Goal: Information Seeking & Learning: Learn about a topic

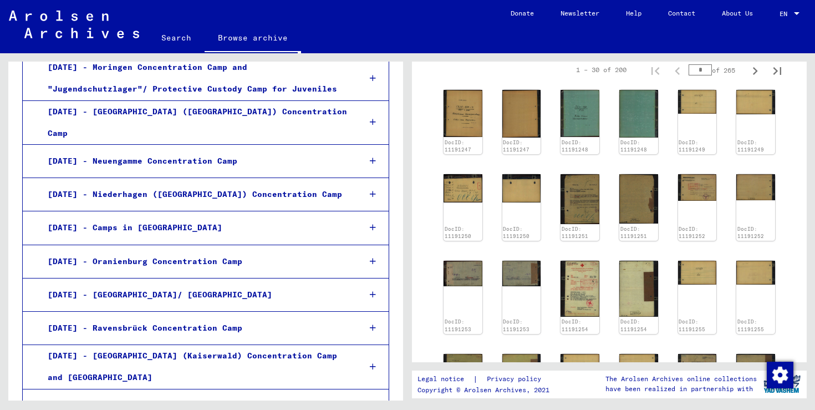
scroll to position [7291, 0]
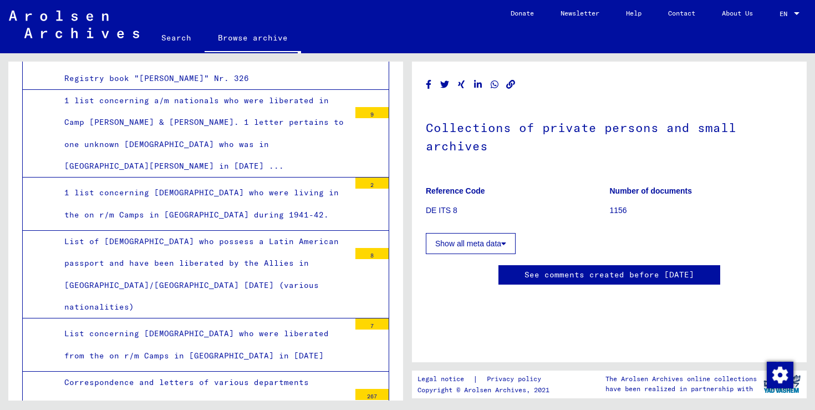
scroll to position [4974, 0]
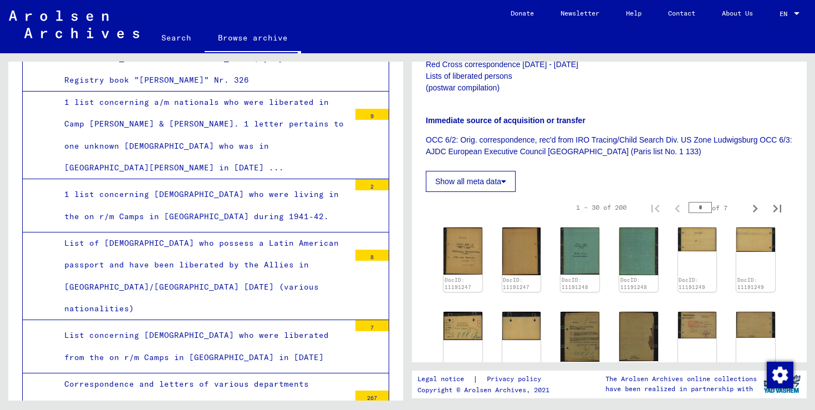
scroll to position [213, 0]
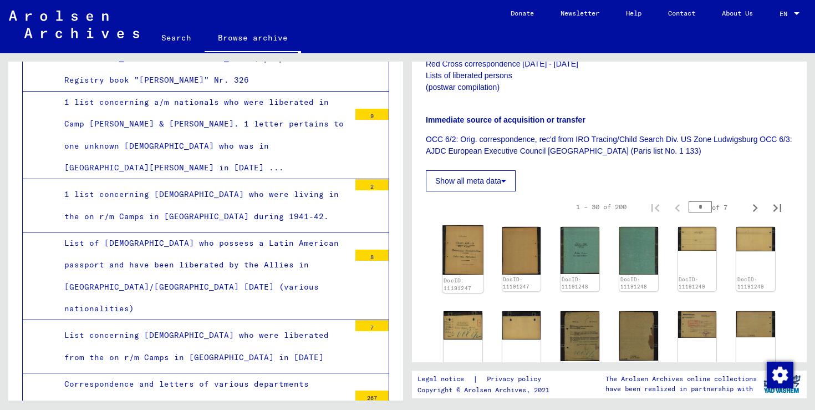
click at [467, 252] on img at bounding box center [462, 249] width 40 height 49
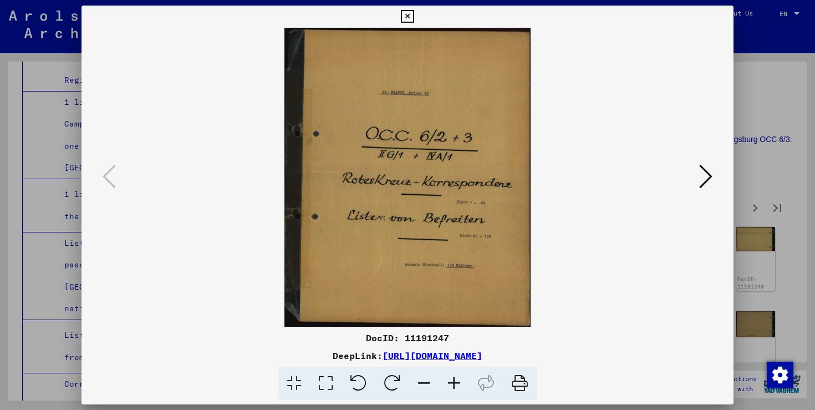
click at [706, 177] on icon at bounding box center [705, 176] width 13 height 27
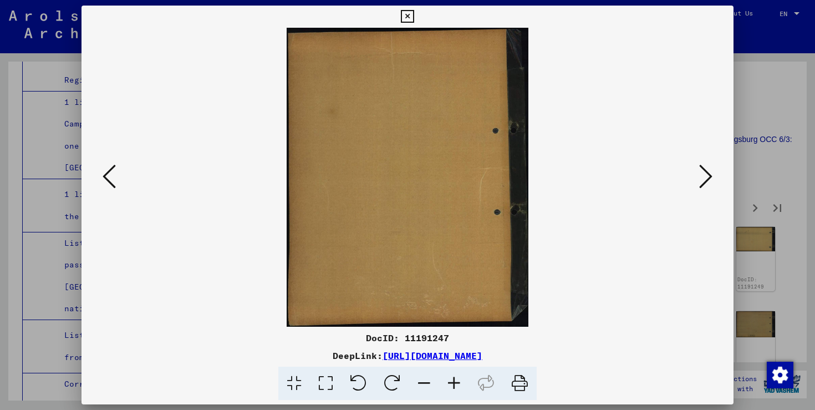
click at [706, 177] on icon at bounding box center [705, 176] width 13 height 27
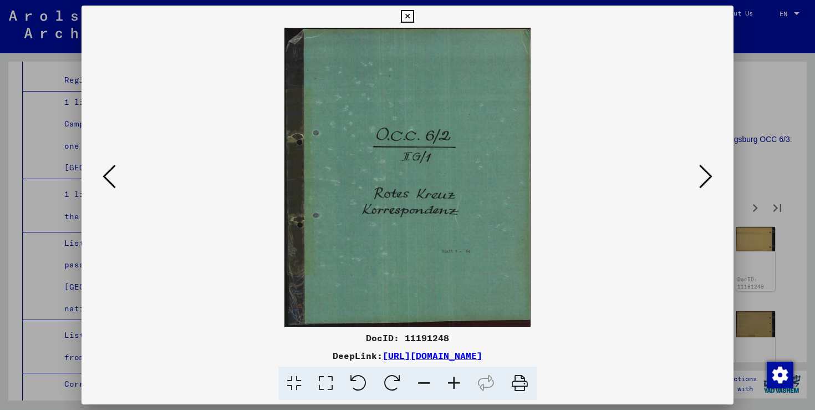
click at [706, 177] on icon at bounding box center [705, 176] width 13 height 27
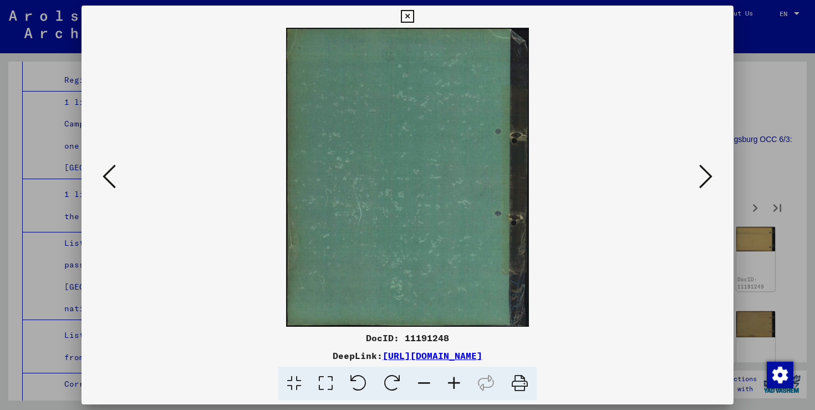
click at [706, 177] on icon at bounding box center [705, 176] width 13 height 27
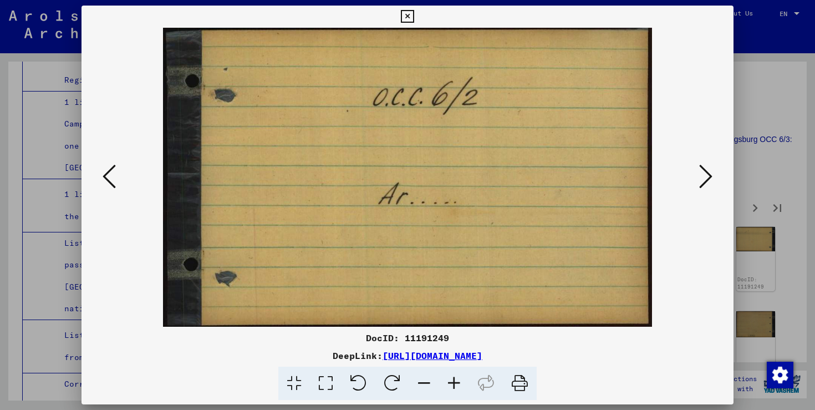
click at [706, 177] on icon at bounding box center [705, 176] width 13 height 27
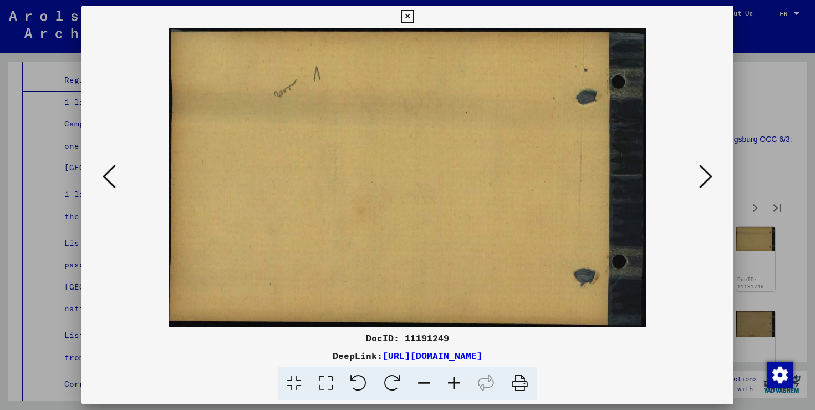
click at [706, 177] on icon at bounding box center [705, 176] width 13 height 27
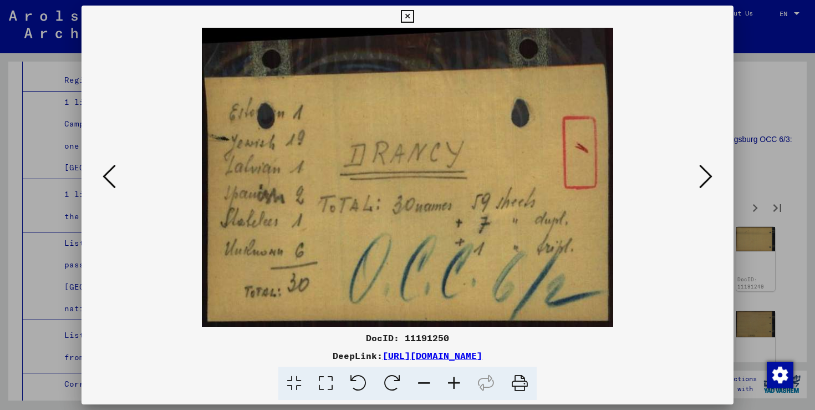
click at [706, 177] on icon at bounding box center [705, 176] width 13 height 27
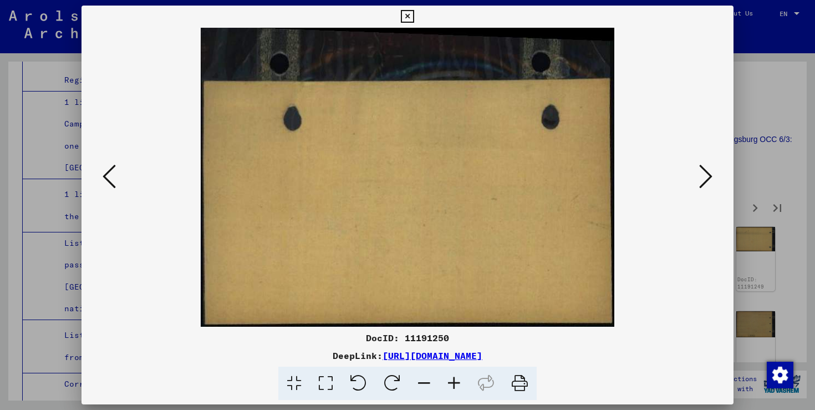
click at [706, 177] on icon at bounding box center [705, 176] width 13 height 27
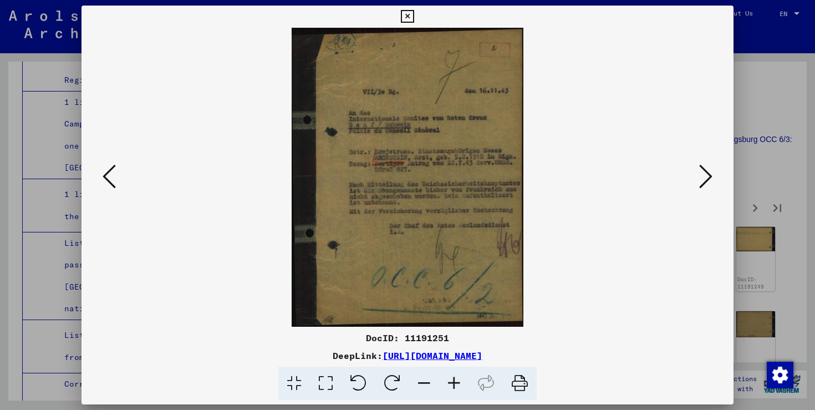
click at [452, 379] on icon at bounding box center [454, 384] width 30 height 34
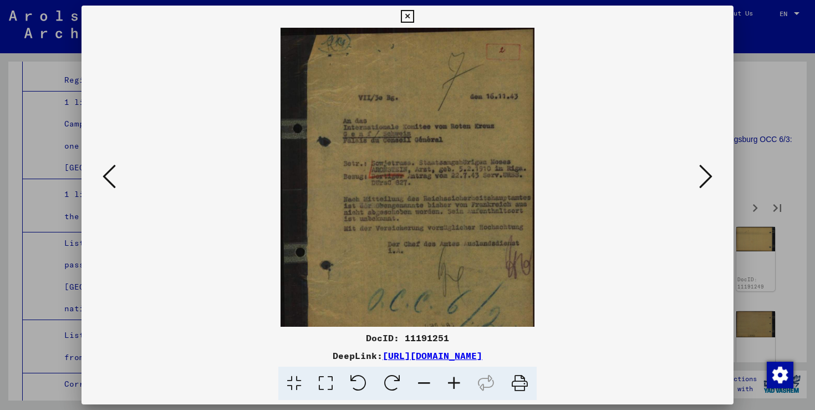
click at [452, 379] on icon at bounding box center [454, 384] width 30 height 34
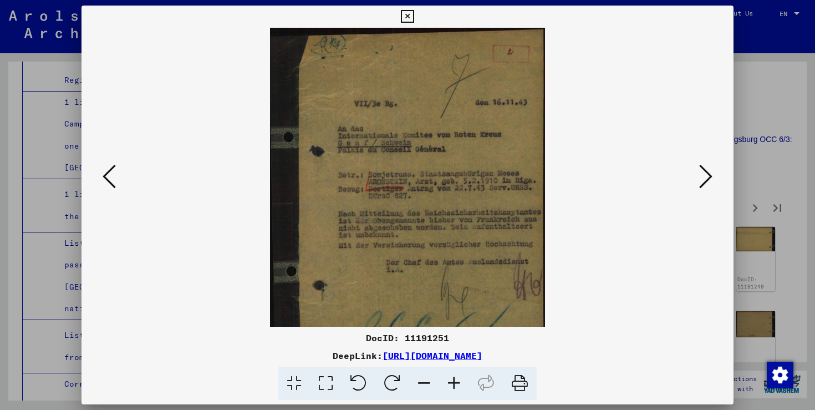
click at [452, 379] on icon at bounding box center [454, 384] width 30 height 34
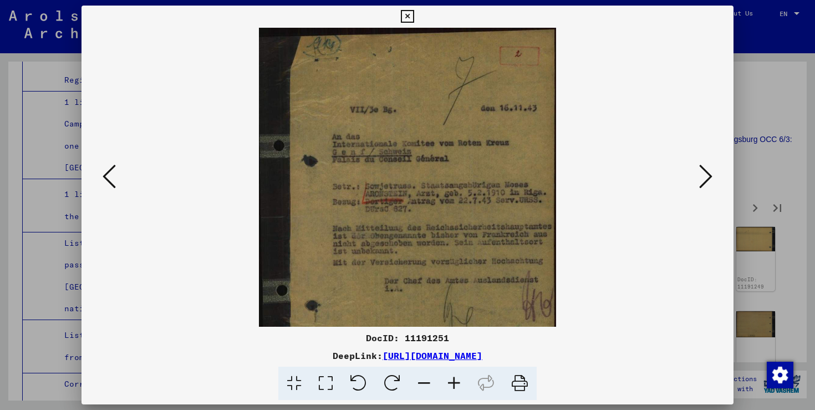
click at [452, 379] on icon at bounding box center [454, 384] width 30 height 34
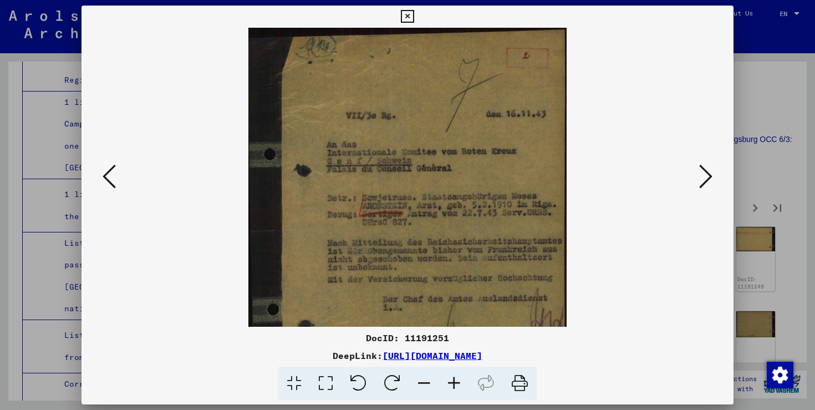
click at [452, 379] on icon at bounding box center [454, 384] width 30 height 34
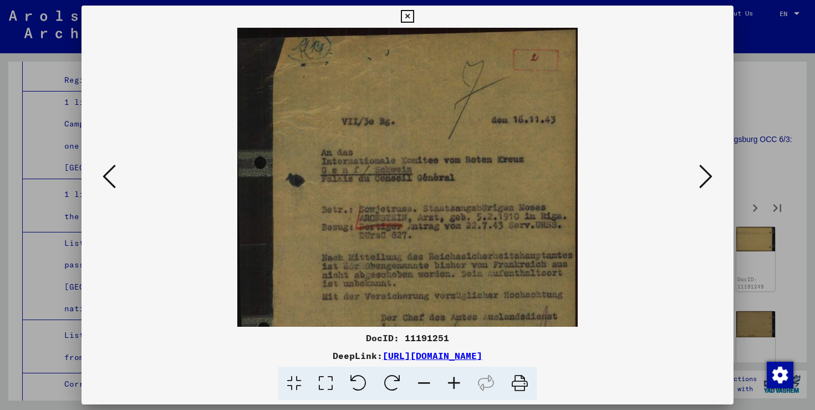
click at [452, 379] on icon at bounding box center [454, 384] width 30 height 34
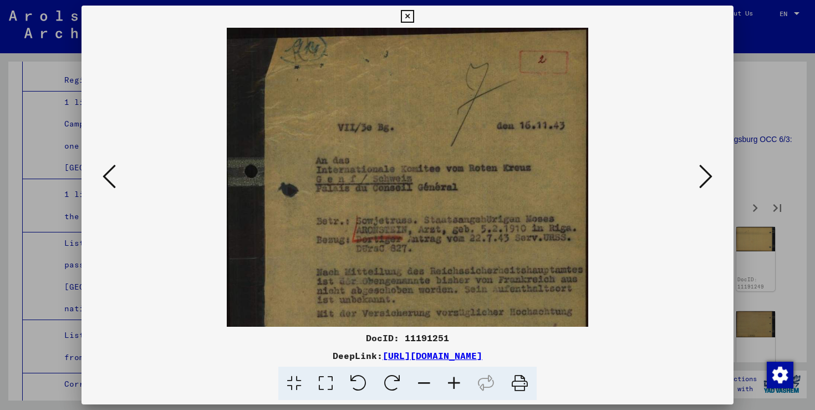
click at [452, 379] on icon at bounding box center [454, 384] width 30 height 34
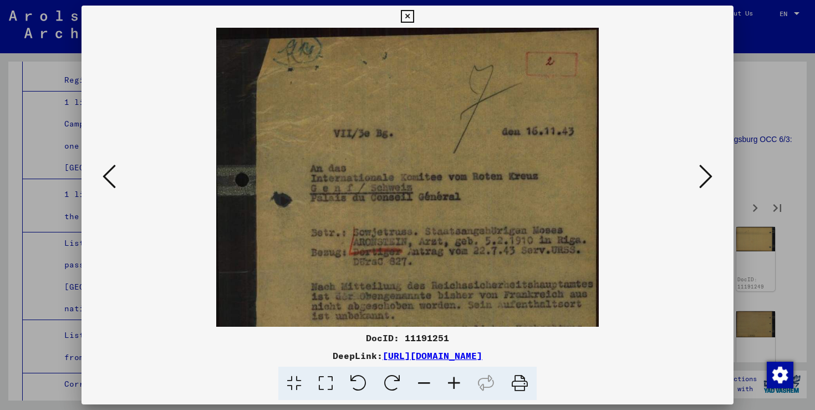
click at [710, 172] on icon at bounding box center [705, 176] width 13 height 27
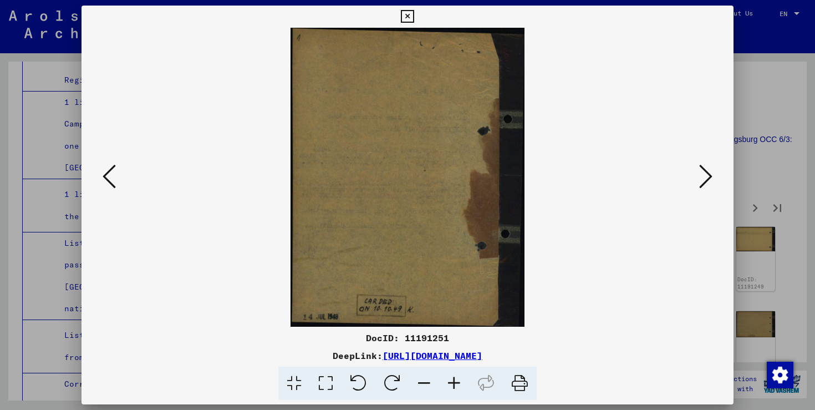
click at [710, 172] on icon at bounding box center [705, 176] width 13 height 27
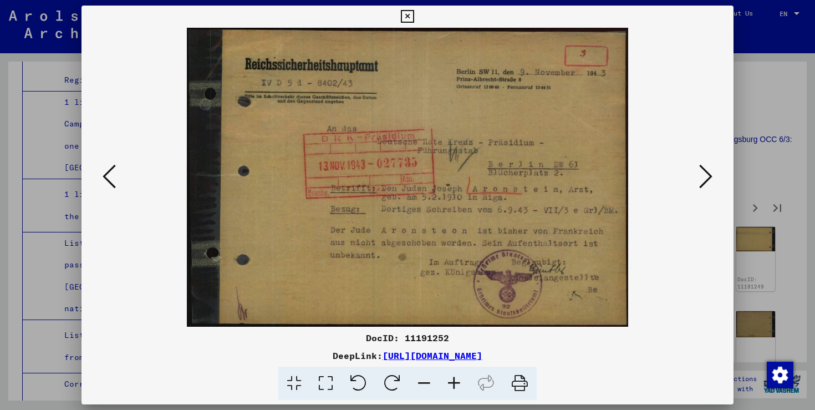
click at [710, 172] on icon at bounding box center [705, 176] width 13 height 27
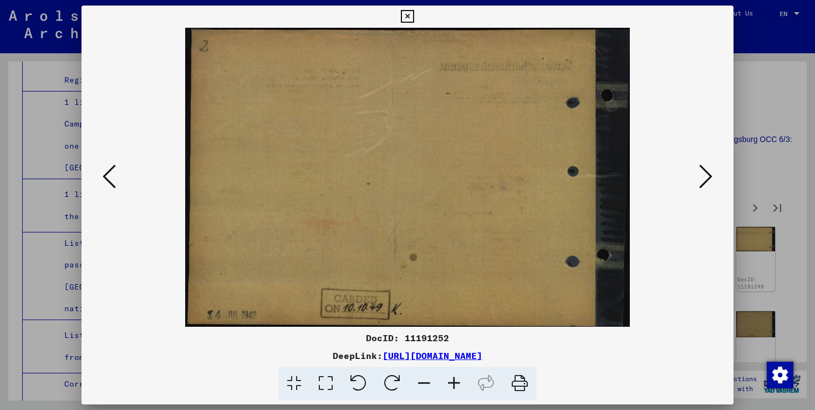
click at [710, 172] on icon at bounding box center [705, 176] width 13 height 27
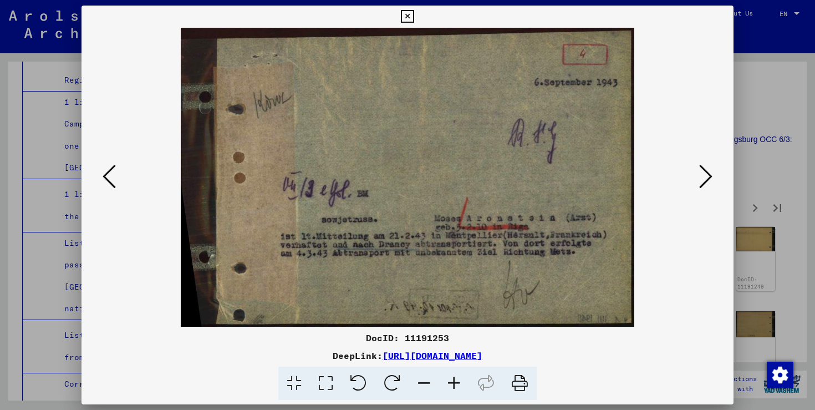
click at [710, 172] on icon at bounding box center [705, 176] width 13 height 27
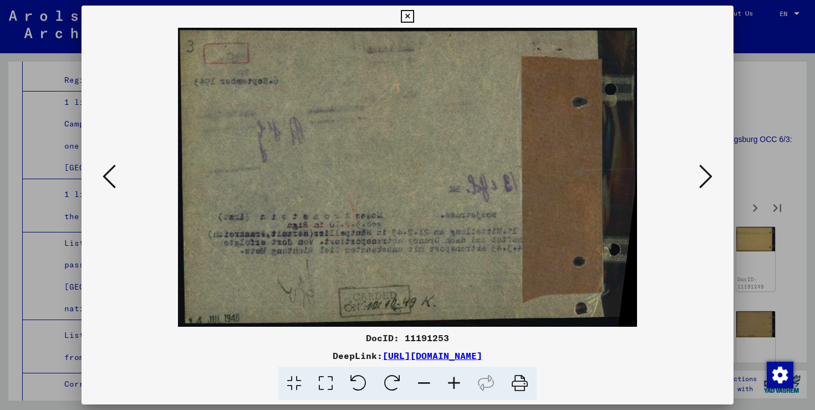
click at [710, 172] on icon at bounding box center [705, 176] width 13 height 27
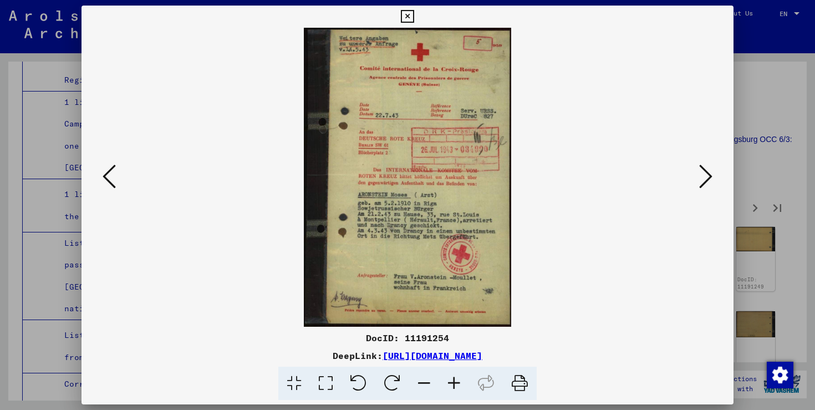
click at [710, 172] on icon at bounding box center [705, 176] width 13 height 27
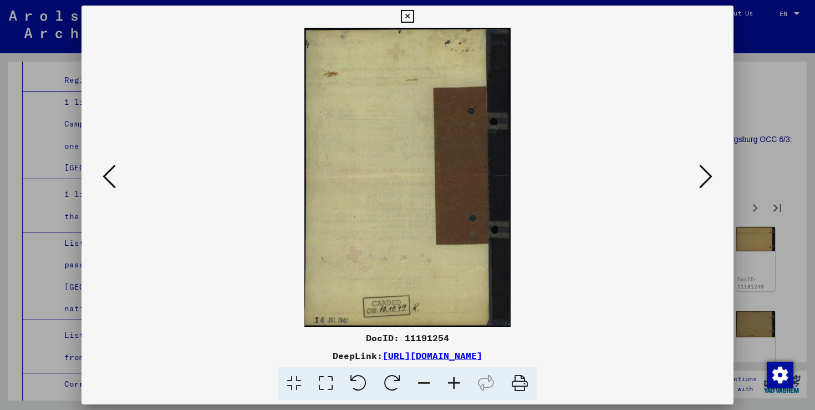
click at [710, 172] on icon at bounding box center [705, 176] width 13 height 27
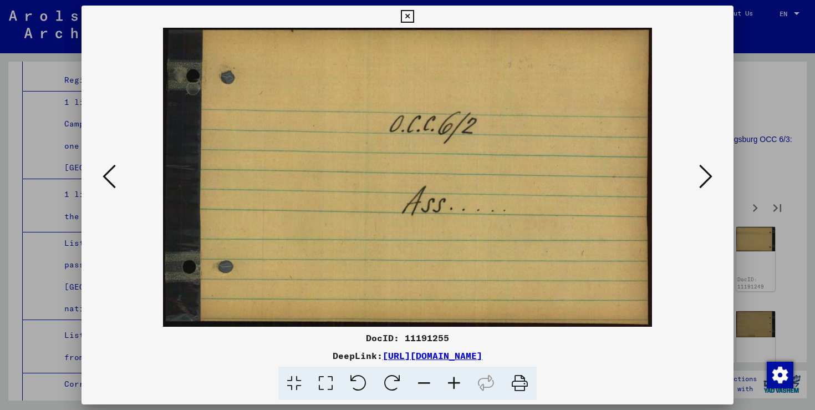
click at [710, 172] on icon at bounding box center [705, 176] width 13 height 27
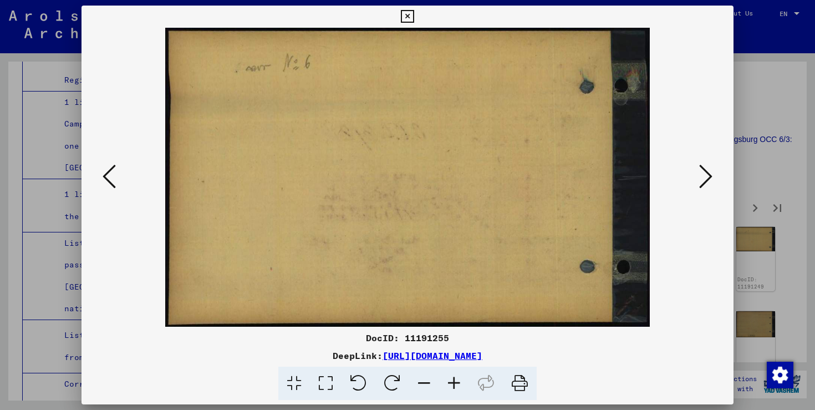
click at [710, 172] on icon at bounding box center [705, 176] width 13 height 27
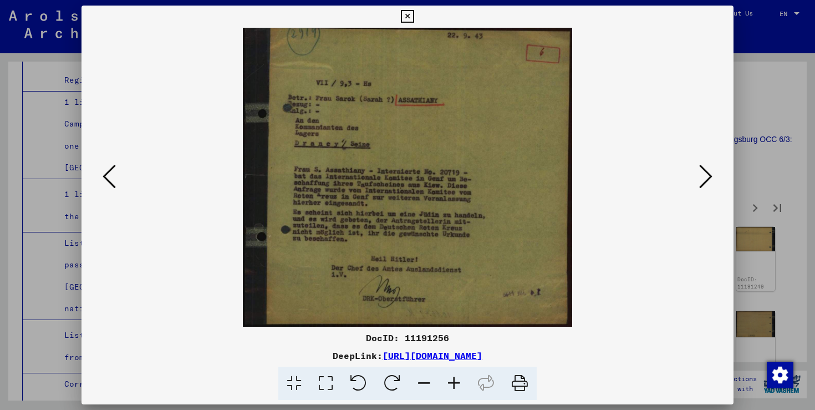
click at [710, 172] on icon at bounding box center [705, 176] width 13 height 27
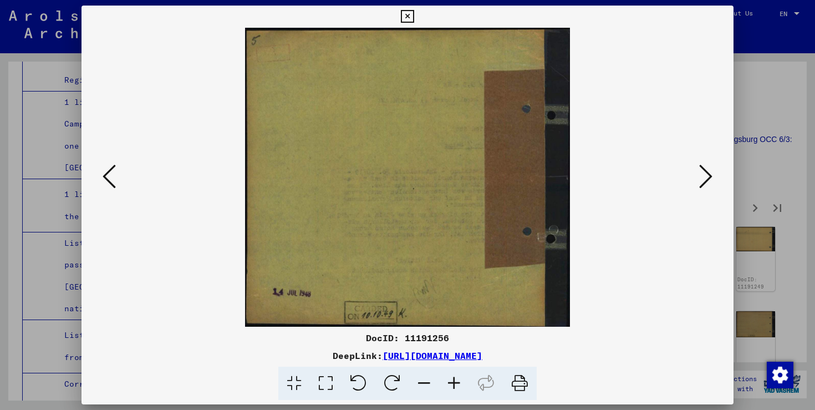
click at [710, 172] on icon at bounding box center [705, 176] width 13 height 27
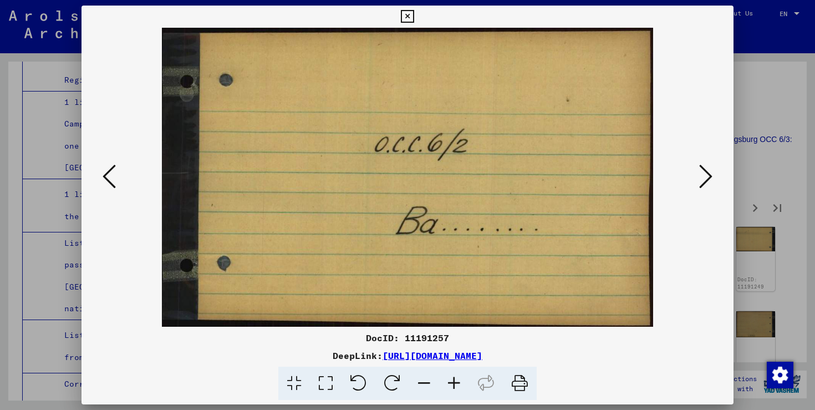
click at [710, 172] on icon at bounding box center [705, 176] width 13 height 27
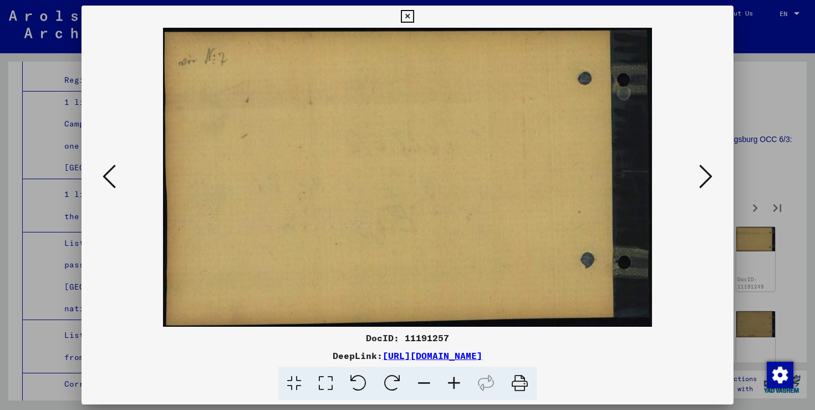
click at [710, 172] on icon at bounding box center [705, 176] width 13 height 27
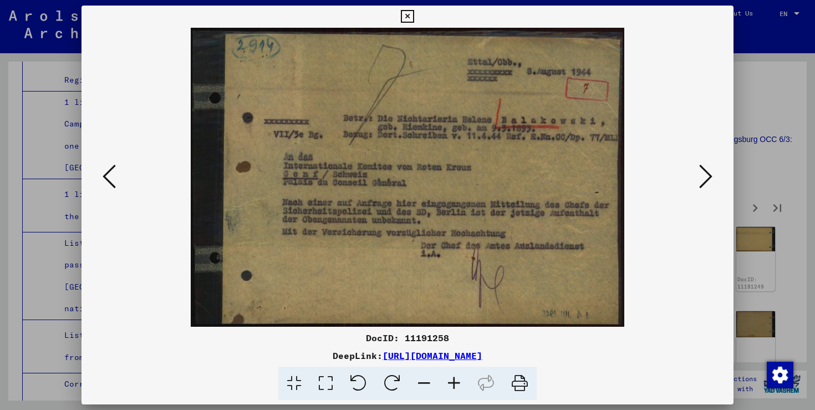
click at [710, 172] on icon at bounding box center [705, 176] width 13 height 27
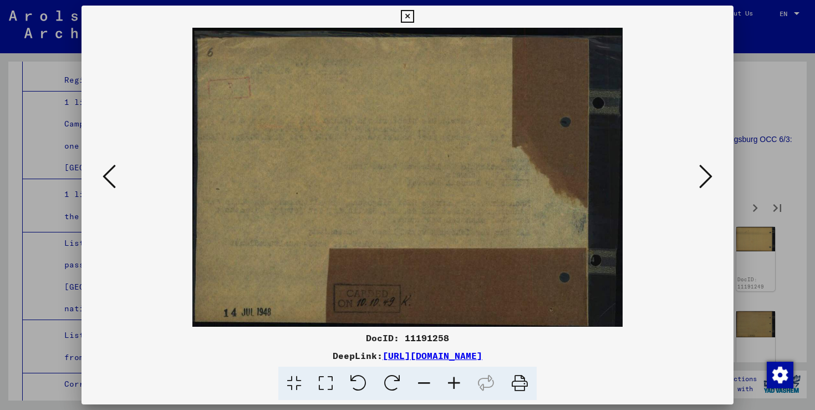
click at [710, 172] on icon at bounding box center [705, 176] width 13 height 27
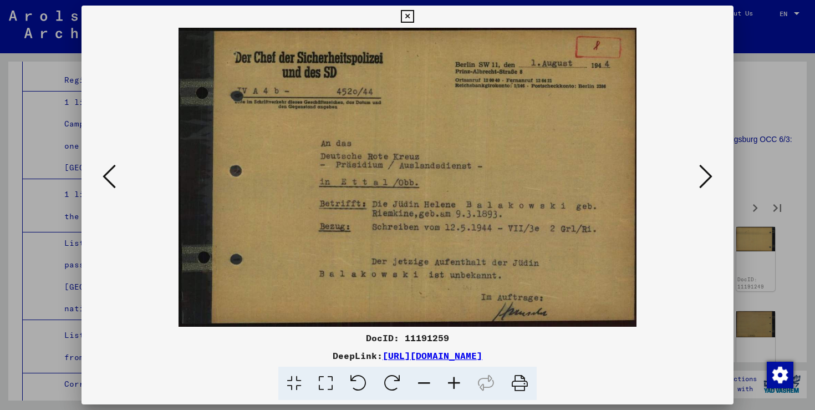
click at [710, 172] on icon at bounding box center [705, 176] width 13 height 27
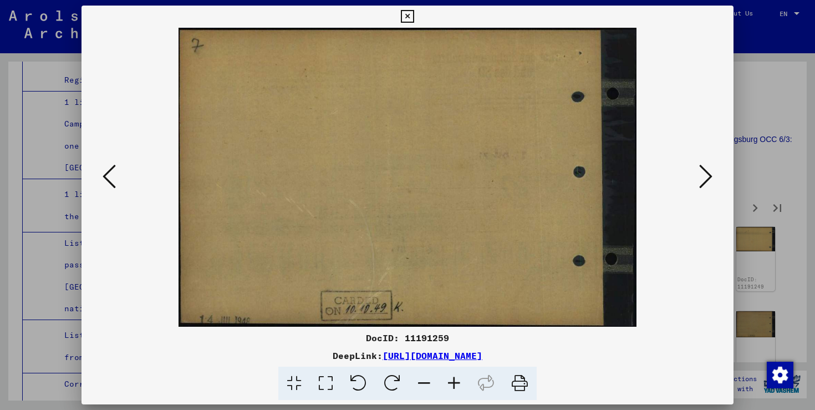
click at [710, 172] on icon at bounding box center [705, 176] width 13 height 27
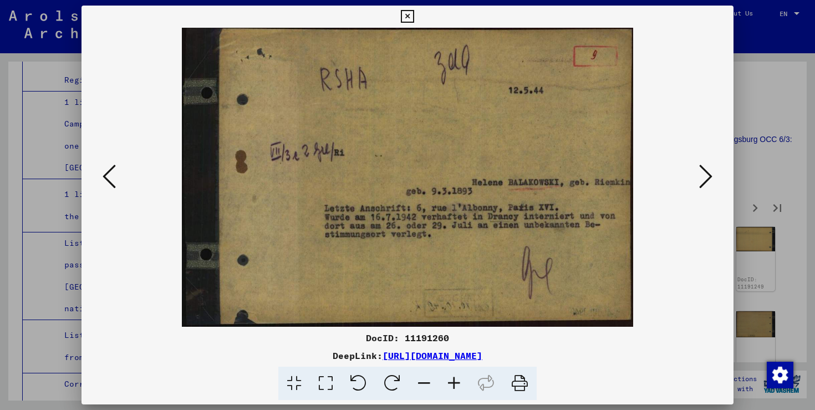
click at [710, 172] on icon at bounding box center [705, 176] width 13 height 27
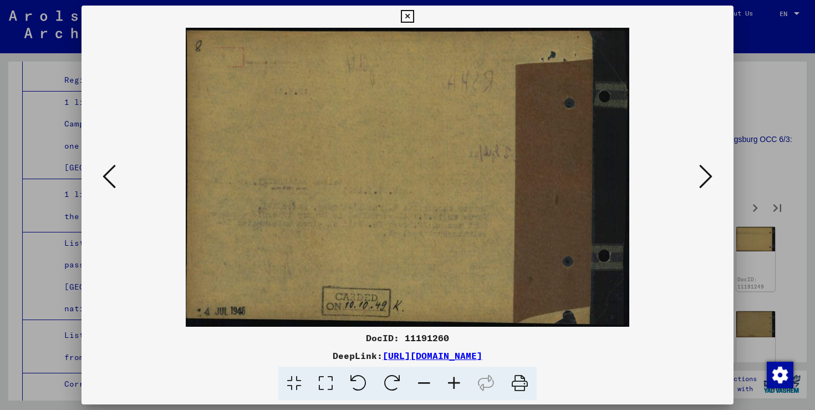
click at [710, 172] on icon at bounding box center [705, 176] width 13 height 27
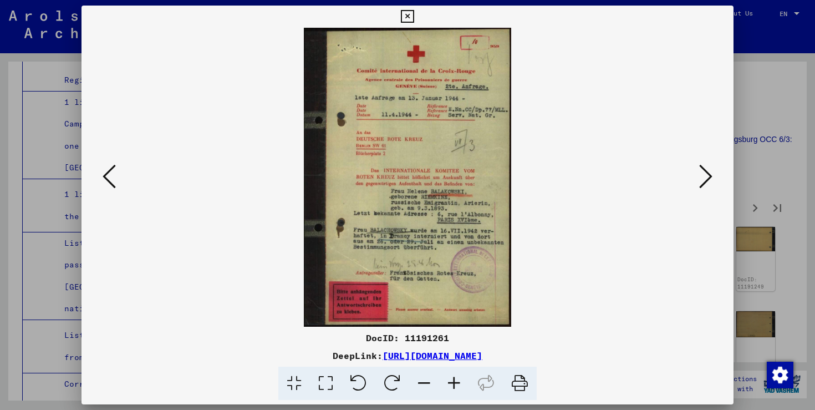
click at [710, 172] on icon at bounding box center [705, 176] width 13 height 27
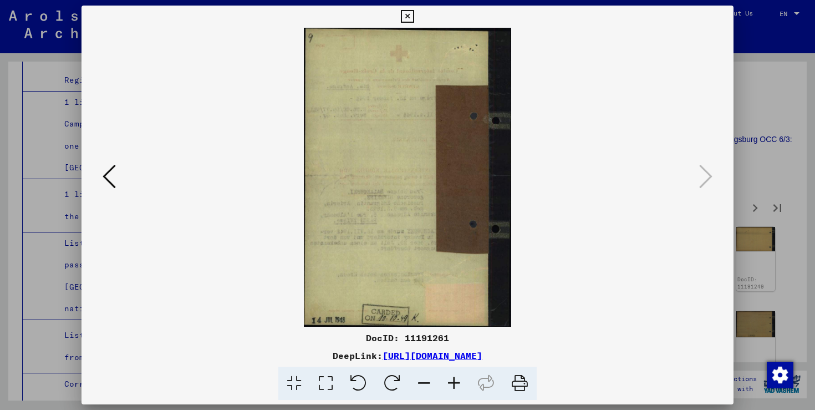
click at [756, 210] on div at bounding box center [407, 205] width 815 height 410
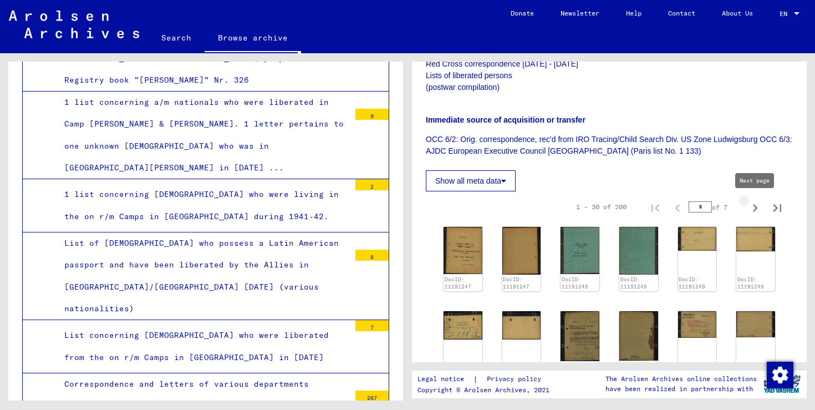
click at [757, 207] on icon "Next page" at bounding box center [755, 208] width 16 height 16
type input "*"
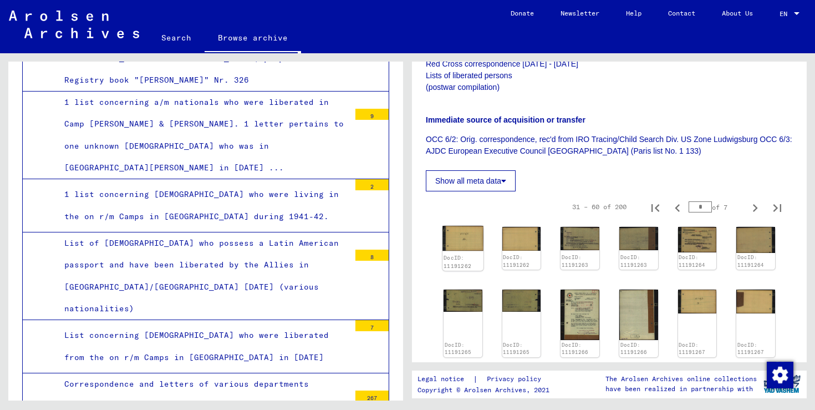
click at [467, 253] on div "DocID: 11191262" at bounding box center [462, 262] width 40 height 18
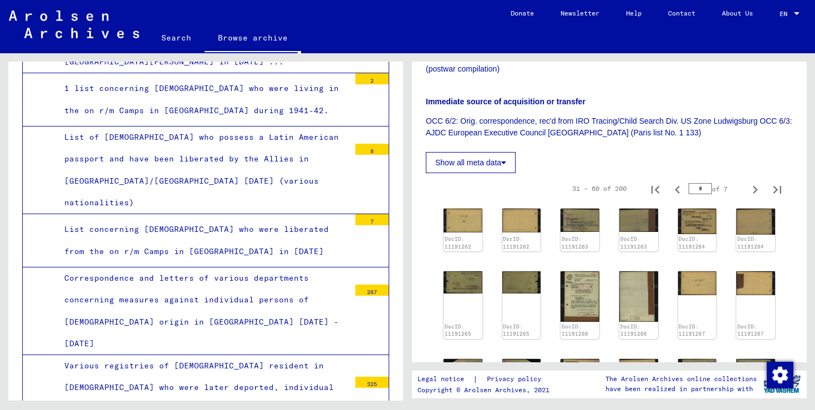
scroll to position [5075, 0]
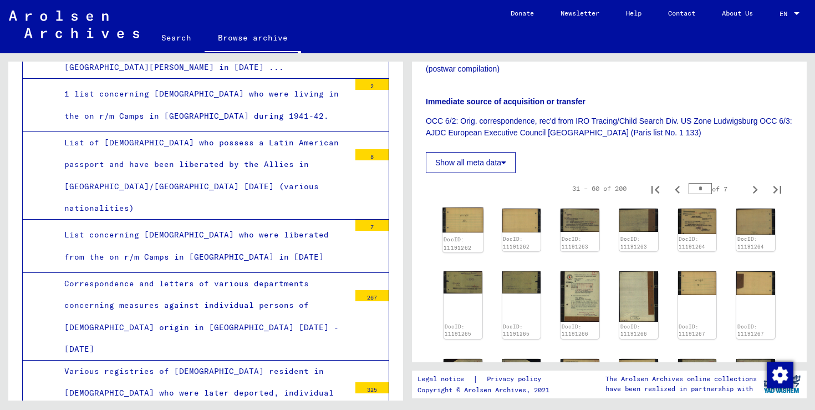
click at [463, 233] on div "DocID: 11191262" at bounding box center [462, 229] width 40 height 44
click at [463, 230] on img at bounding box center [462, 219] width 40 height 25
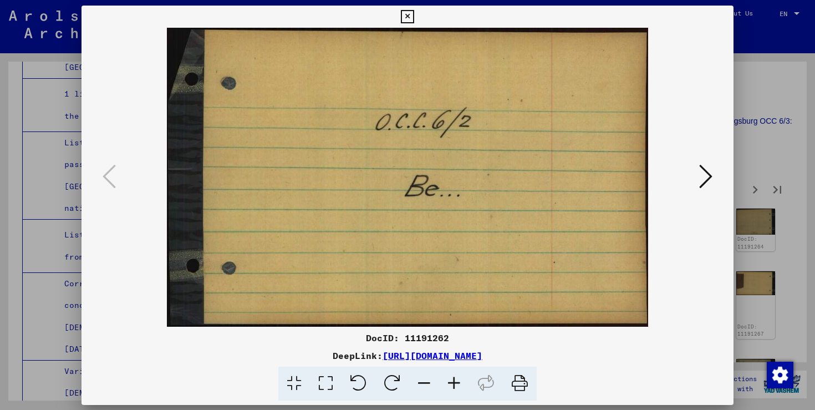
click at [463, 230] on img at bounding box center [407, 177] width 577 height 299
click at [708, 186] on icon at bounding box center [705, 176] width 13 height 27
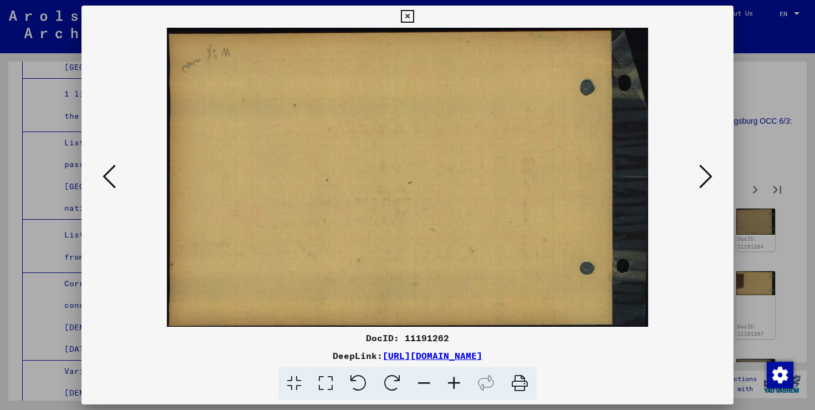
click at [708, 186] on icon at bounding box center [705, 176] width 13 height 27
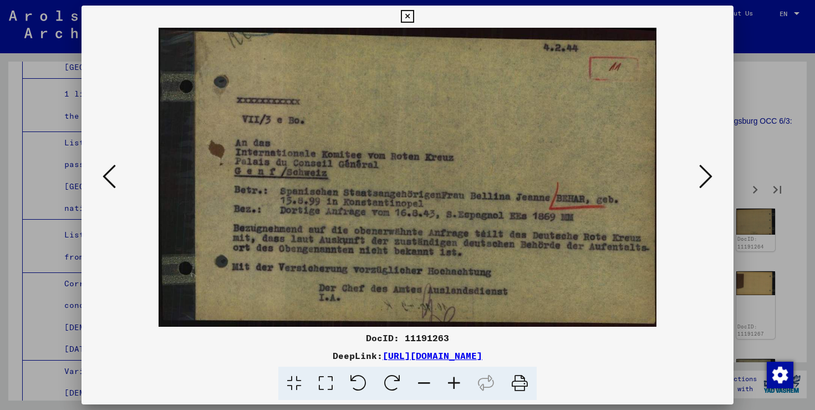
click at [708, 186] on icon at bounding box center [705, 176] width 13 height 27
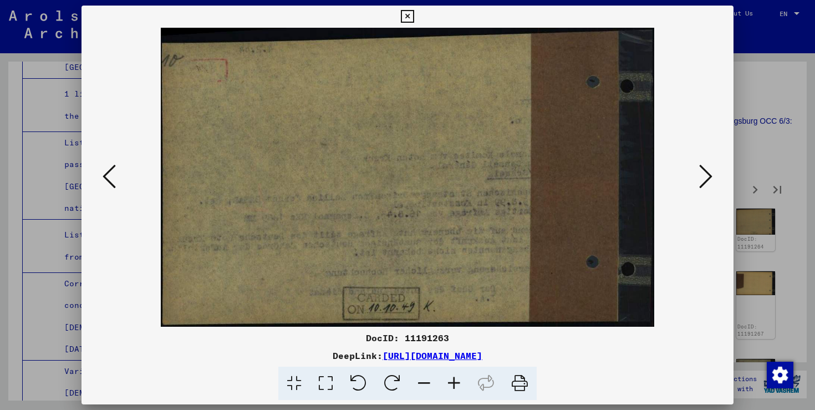
click at [708, 186] on icon at bounding box center [705, 176] width 13 height 27
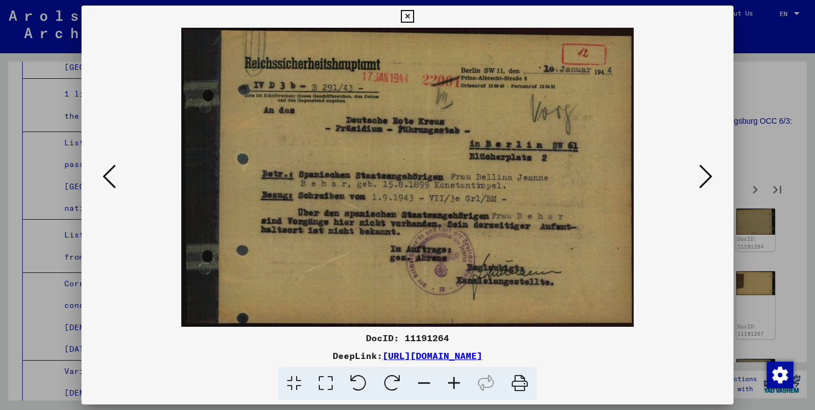
click at [708, 186] on icon at bounding box center [705, 176] width 13 height 27
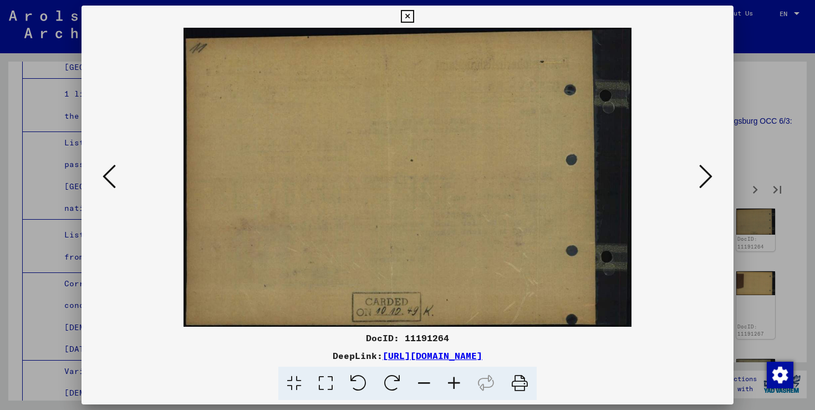
click at [708, 186] on icon at bounding box center [705, 176] width 13 height 27
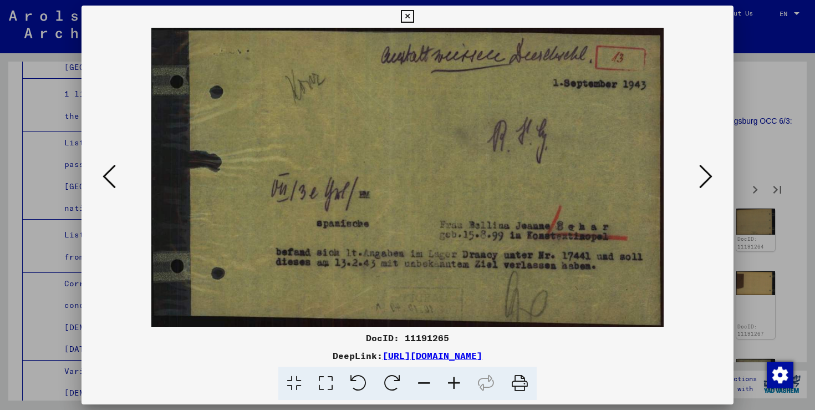
click at [708, 186] on icon at bounding box center [705, 176] width 13 height 27
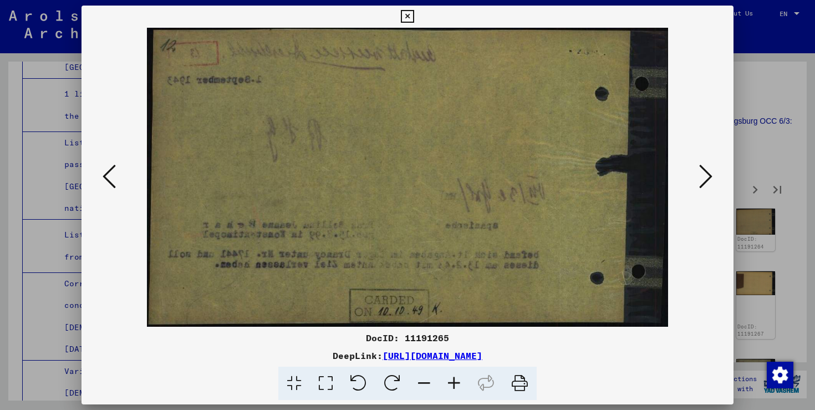
click at [708, 186] on icon at bounding box center [705, 176] width 13 height 27
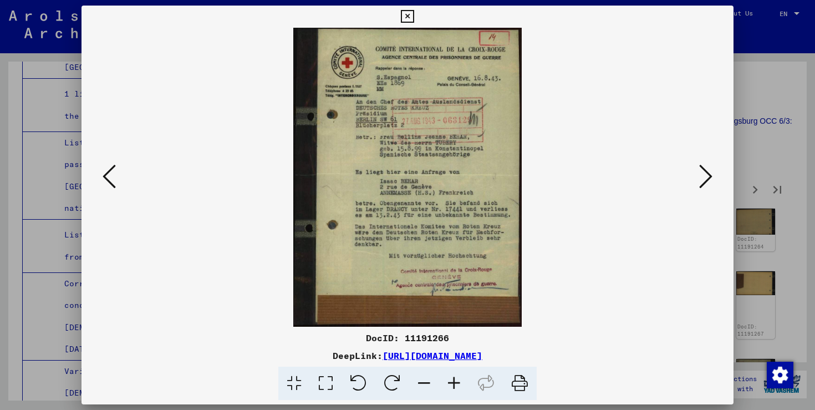
click at [708, 186] on icon at bounding box center [705, 176] width 13 height 27
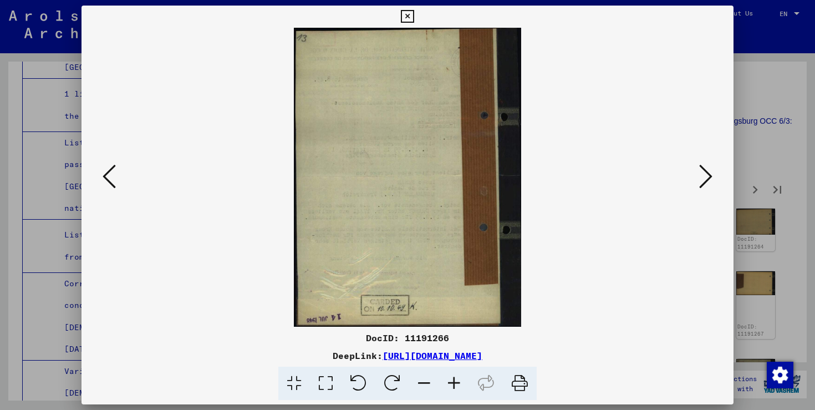
click at [708, 186] on icon at bounding box center [705, 176] width 13 height 27
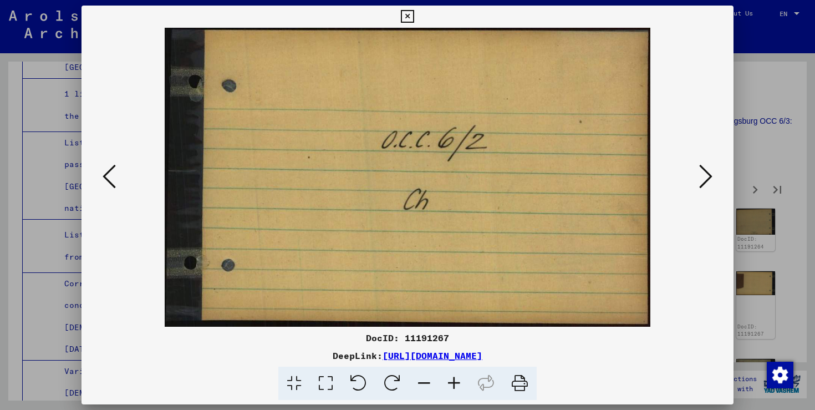
click at [708, 186] on icon at bounding box center [705, 176] width 13 height 27
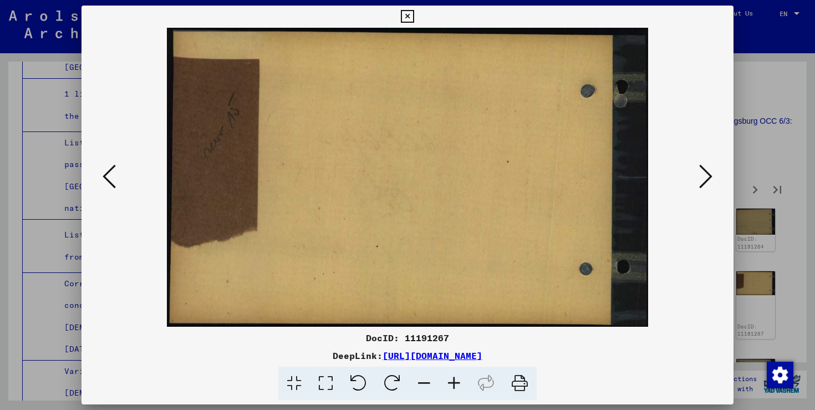
click at [708, 186] on icon at bounding box center [705, 176] width 13 height 27
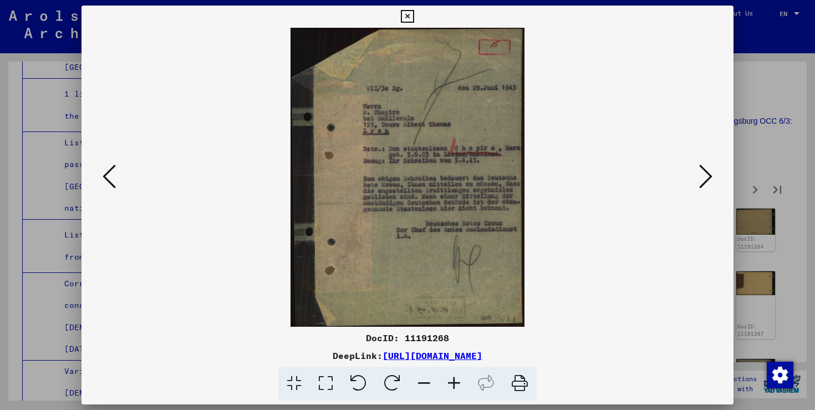
click at [708, 186] on icon at bounding box center [705, 176] width 13 height 27
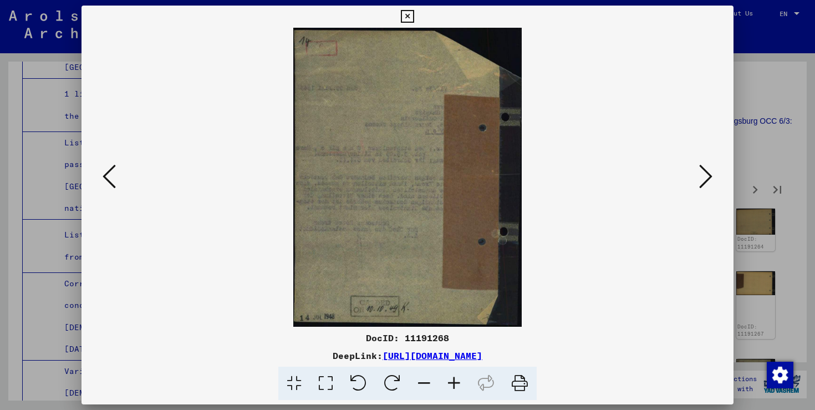
click at [708, 186] on icon at bounding box center [705, 176] width 13 height 27
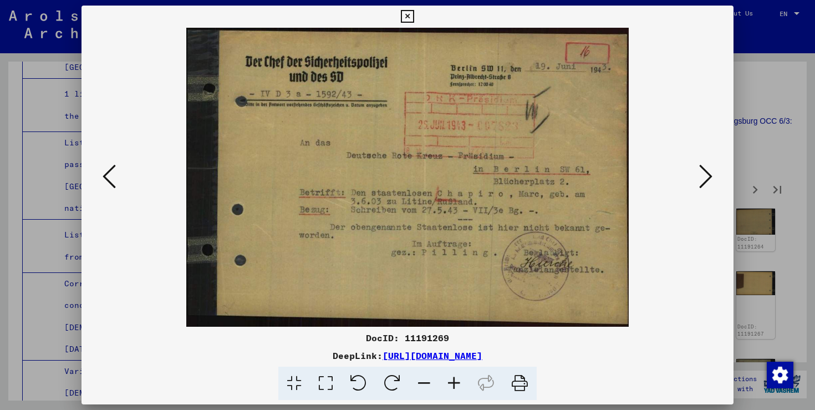
click at [708, 186] on icon at bounding box center [705, 176] width 13 height 27
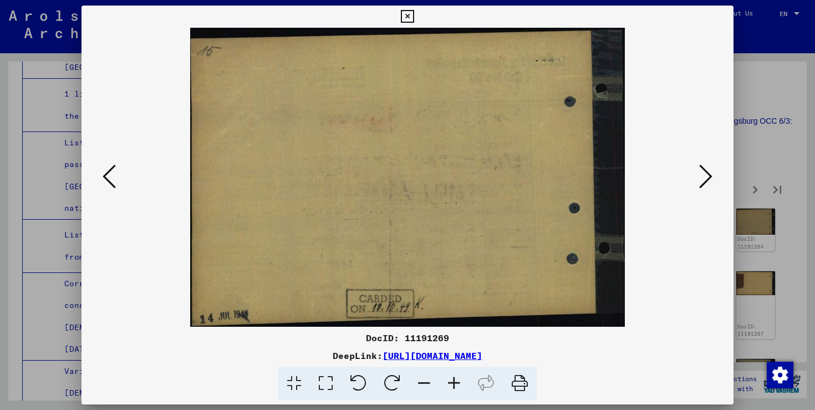
click at [708, 186] on icon at bounding box center [705, 176] width 13 height 27
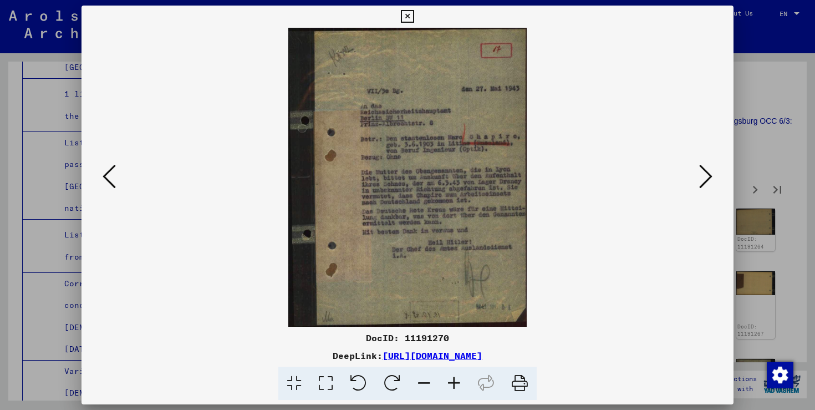
click at [708, 186] on icon at bounding box center [705, 176] width 13 height 27
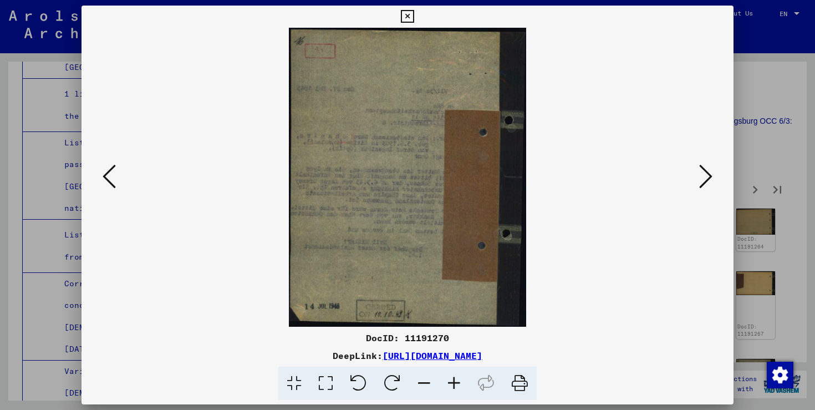
click at [708, 186] on icon at bounding box center [705, 176] width 13 height 27
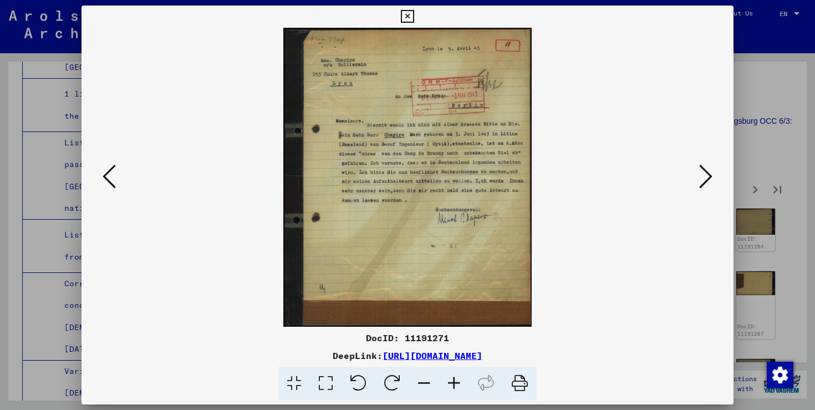
click at [708, 186] on icon at bounding box center [705, 176] width 13 height 27
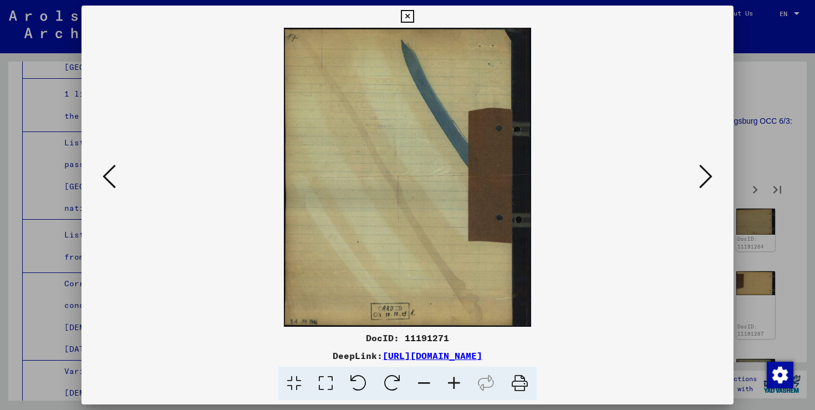
click at [708, 186] on icon at bounding box center [705, 176] width 13 height 27
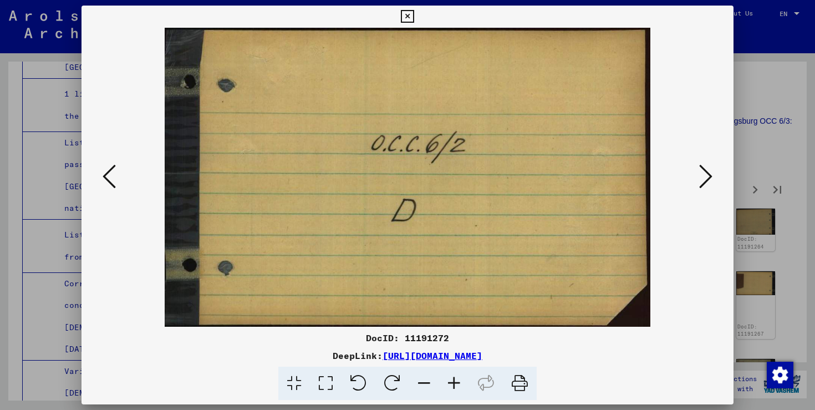
click at [708, 186] on icon at bounding box center [705, 176] width 13 height 27
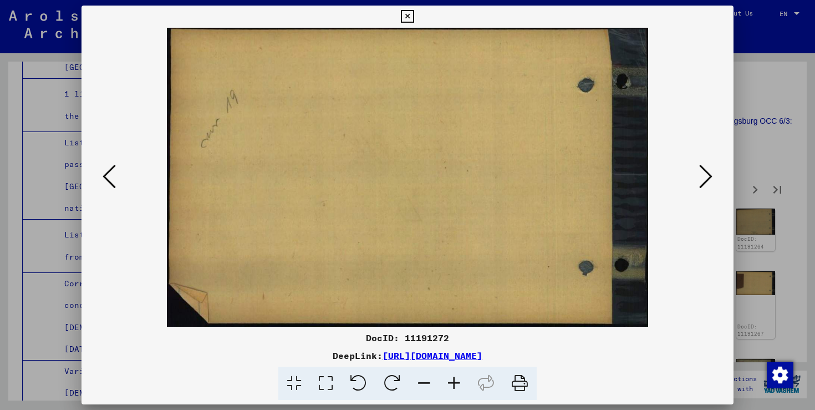
click at [708, 186] on icon at bounding box center [705, 176] width 13 height 27
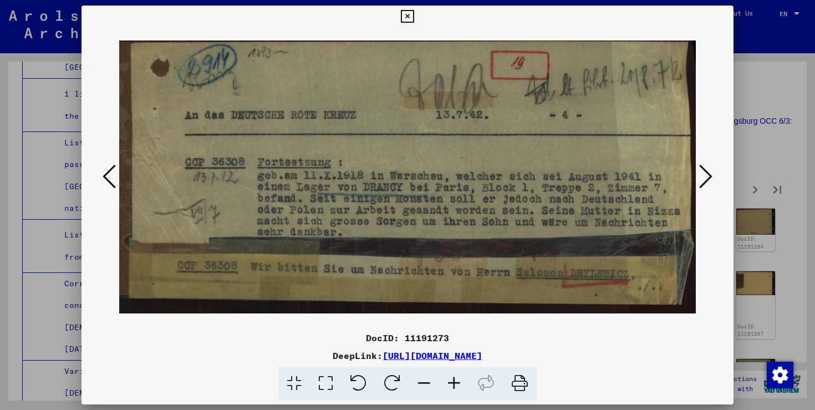
click at [708, 186] on icon at bounding box center [705, 176] width 13 height 27
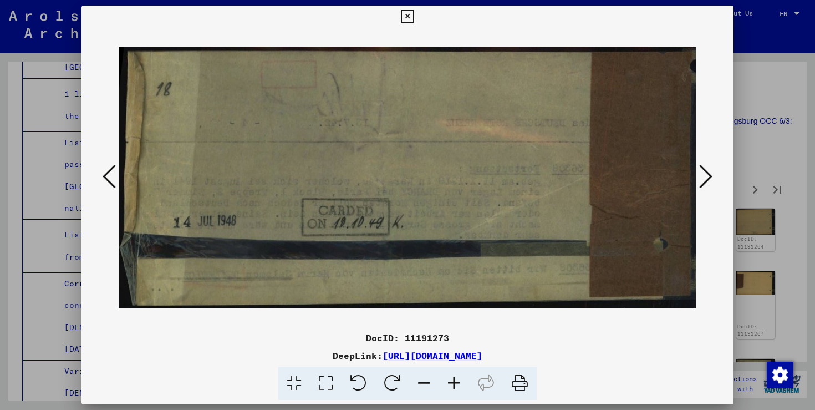
click at [708, 186] on icon at bounding box center [705, 176] width 13 height 27
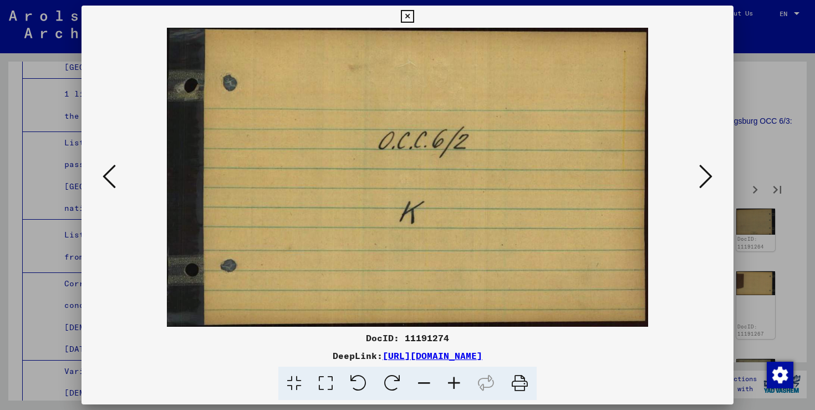
click at [708, 187] on icon at bounding box center [705, 176] width 13 height 27
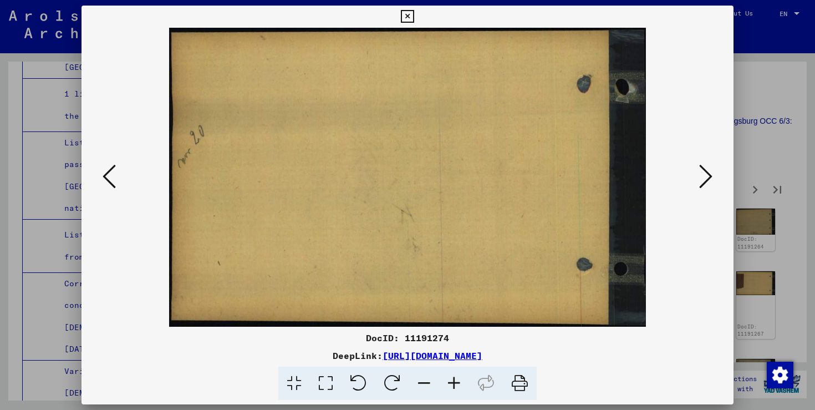
click at [708, 187] on icon at bounding box center [705, 176] width 13 height 27
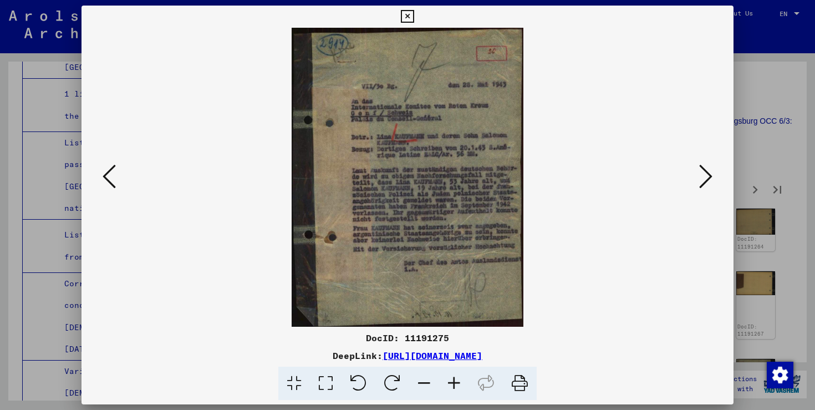
click at [708, 187] on icon at bounding box center [705, 176] width 13 height 27
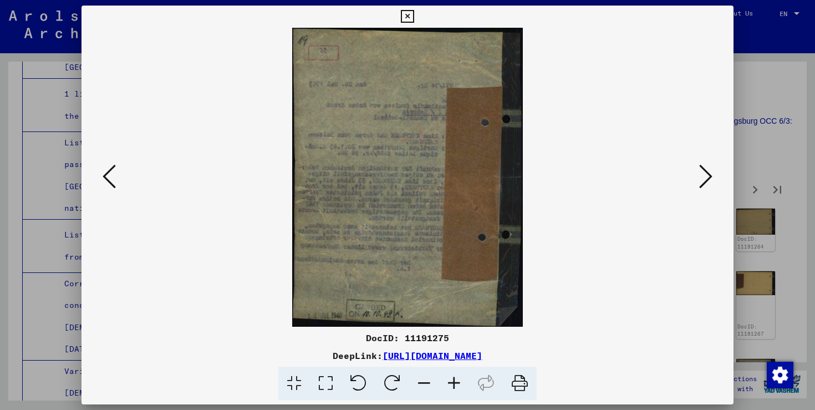
click at [708, 187] on icon at bounding box center [705, 176] width 13 height 27
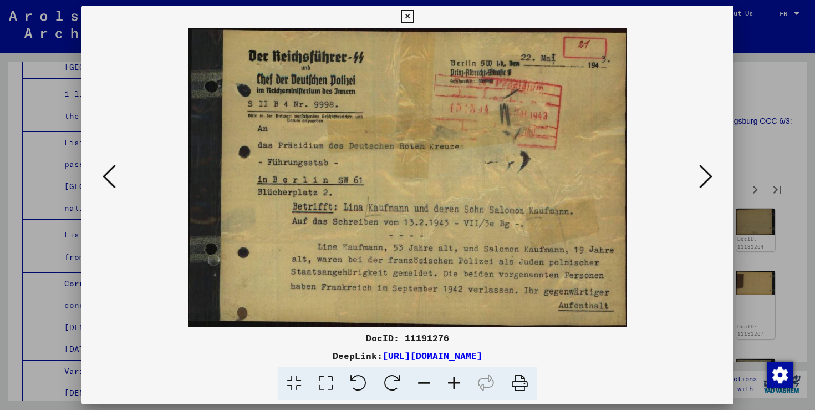
click at [708, 187] on icon at bounding box center [705, 176] width 13 height 27
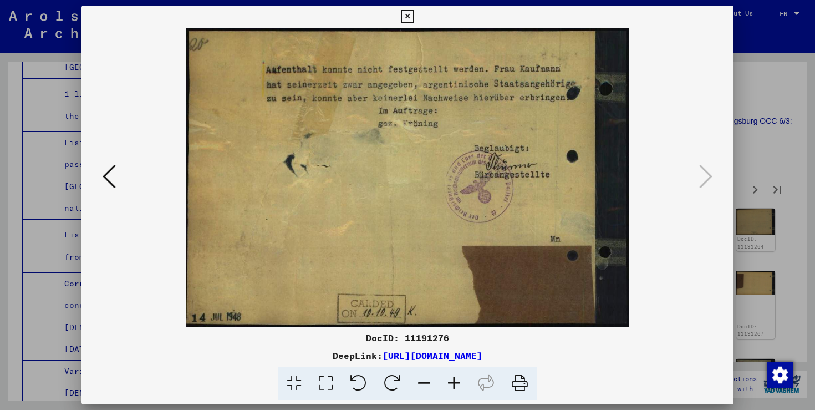
click at [757, 179] on div at bounding box center [407, 205] width 815 height 410
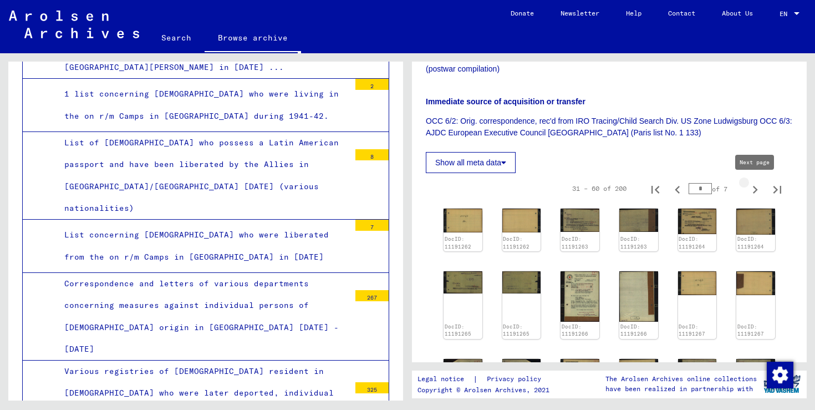
click at [754, 189] on icon "Next page" at bounding box center [755, 190] width 16 height 16
type input "*"
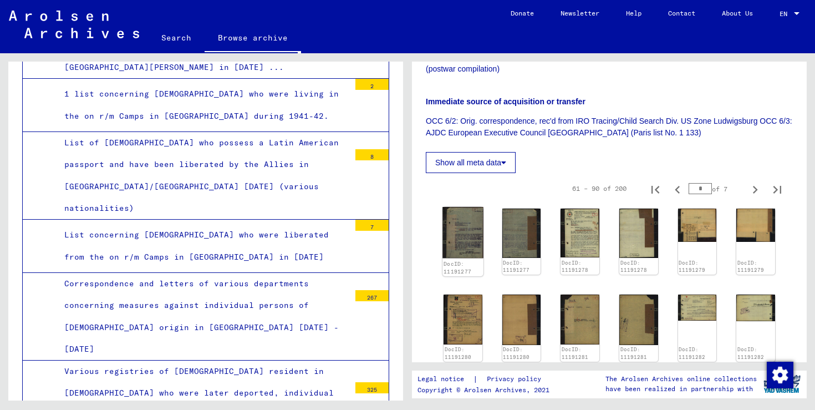
click at [466, 225] on img at bounding box center [462, 233] width 40 height 52
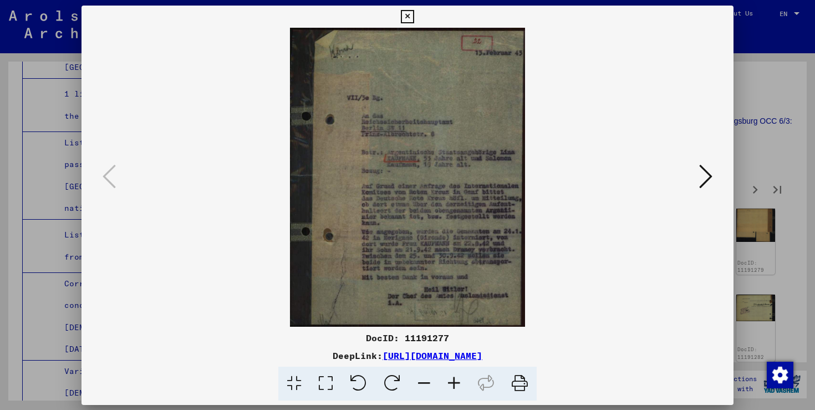
click at [466, 225] on img at bounding box center [407, 177] width 577 height 299
click at [456, 380] on icon at bounding box center [454, 384] width 30 height 34
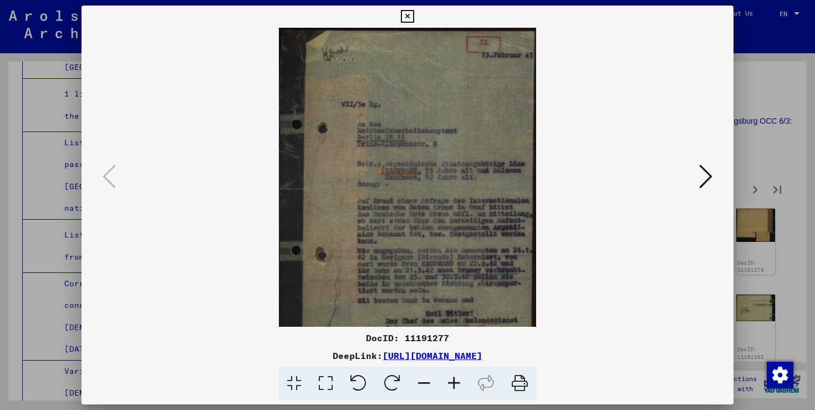
click at [456, 380] on icon at bounding box center [454, 384] width 30 height 34
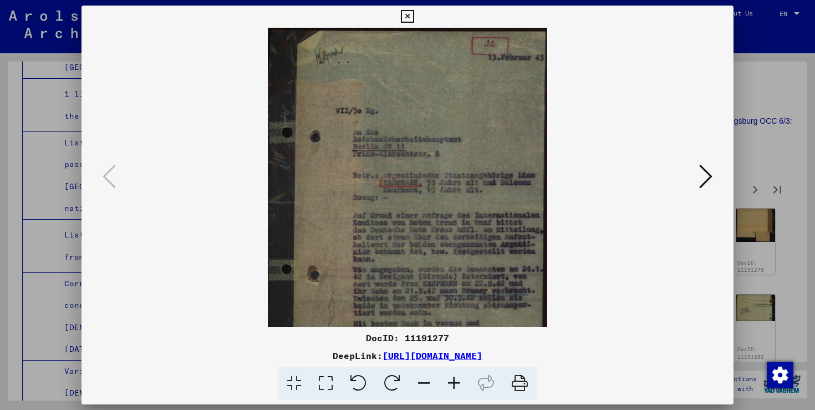
click at [456, 380] on icon at bounding box center [454, 384] width 30 height 34
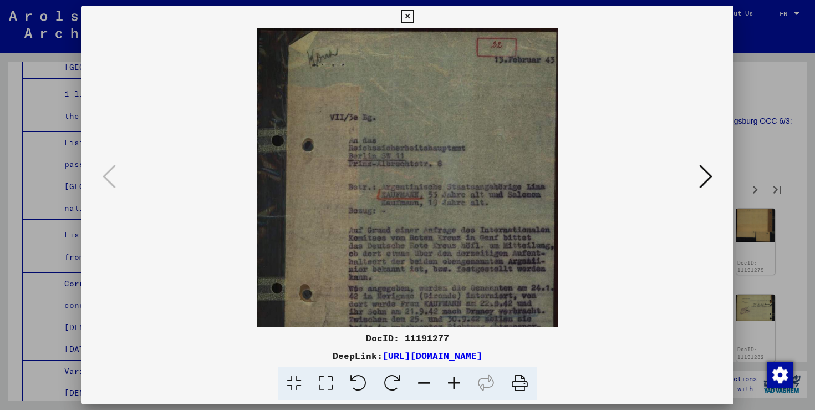
click at [456, 380] on icon at bounding box center [454, 384] width 30 height 34
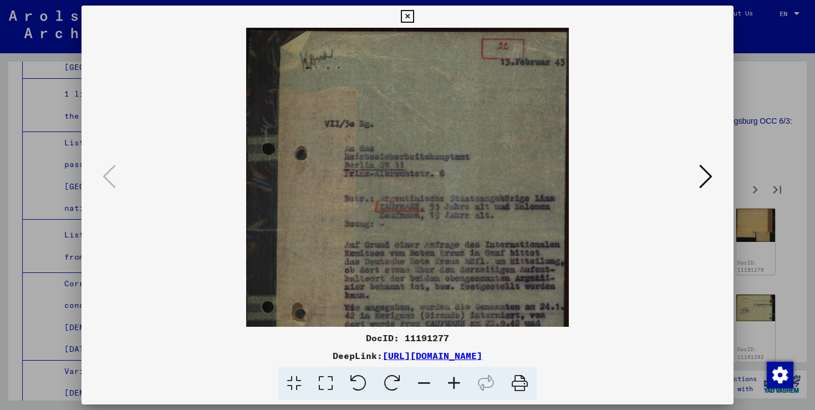
click at [456, 380] on icon at bounding box center [454, 384] width 30 height 34
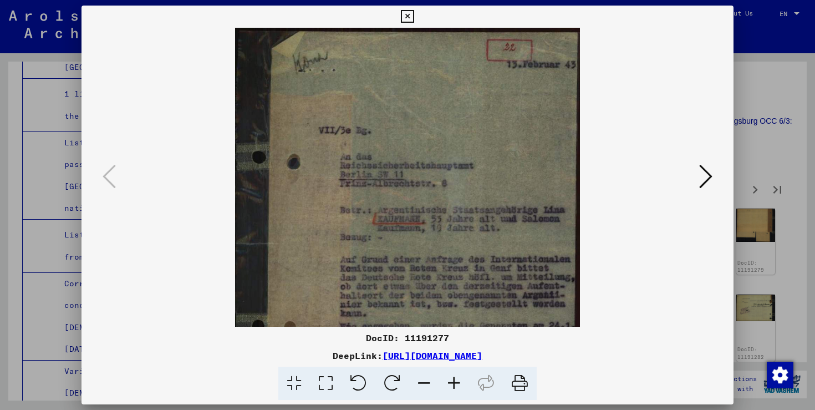
click at [456, 380] on icon at bounding box center [454, 384] width 30 height 34
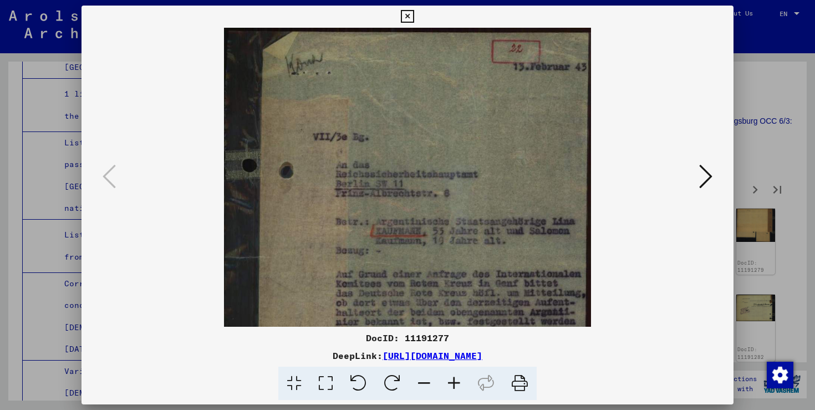
click at [456, 380] on icon at bounding box center [454, 384] width 30 height 34
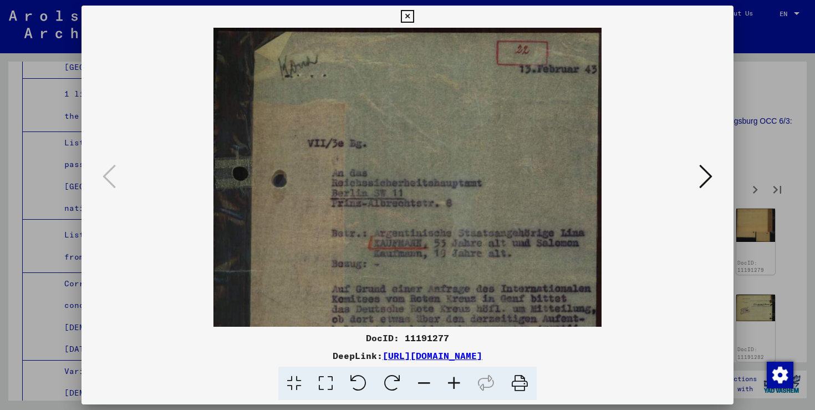
click at [709, 186] on icon at bounding box center [705, 176] width 13 height 27
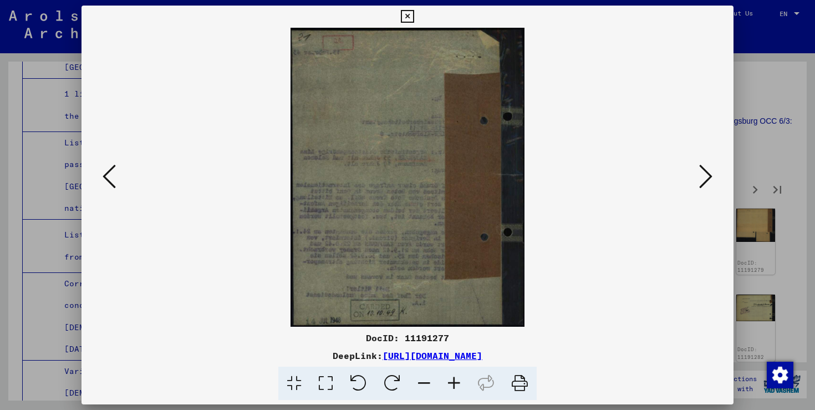
click at [709, 186] on icon at bounding box center [705, 176] width 13 height 27
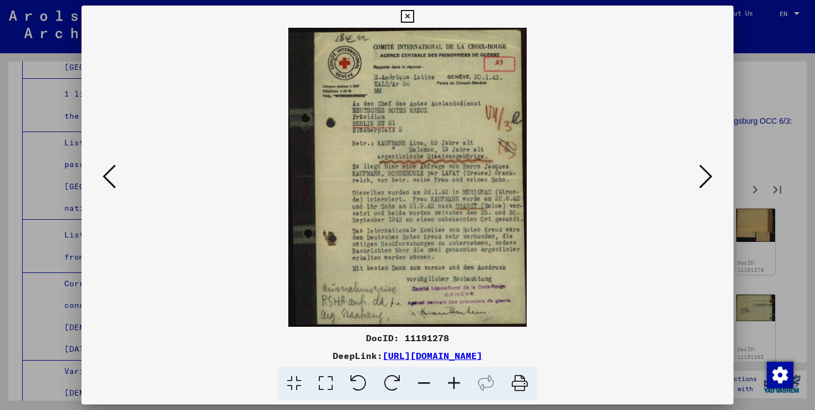
click at [709, 186] on icon at bounding box center [705, 176] width 13 height 27
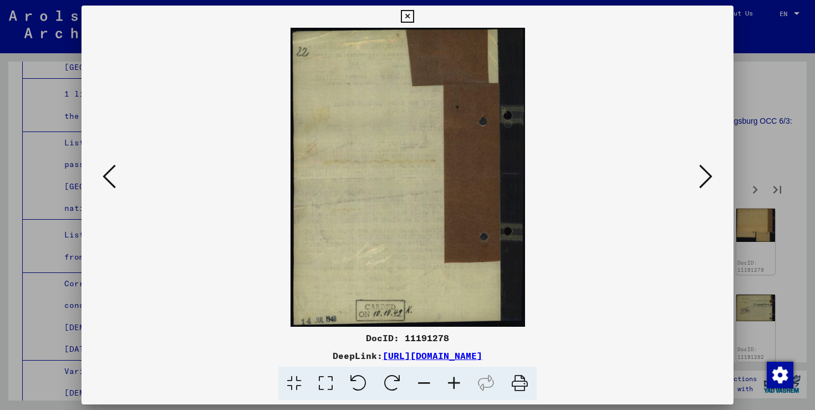
click at [709, 186] on icon at bounding box center [705, 176] width 13 height 27
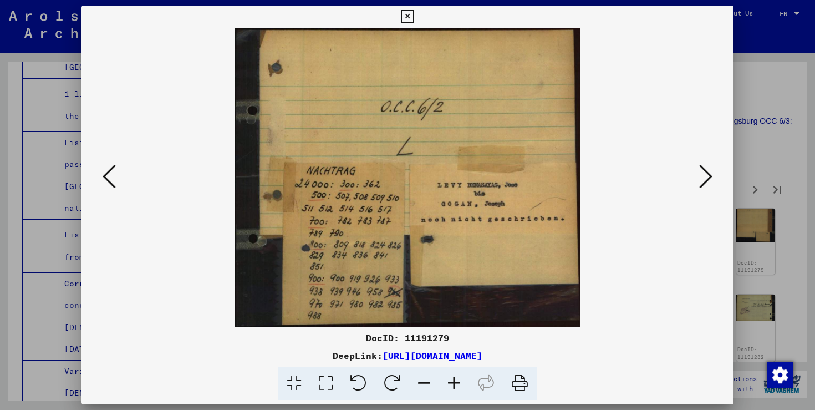
click at [709, 186] on icon at bounding box center [705, 176] width 13 height 27
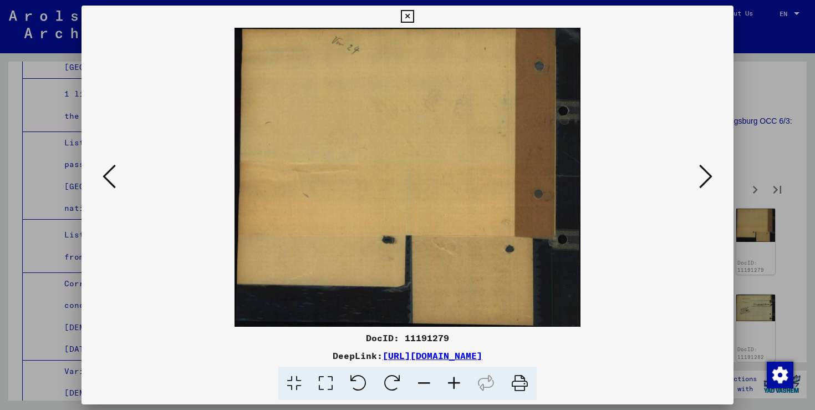
click at [709, 186] on icon at bounding box center [705, 176] width 13 height 27
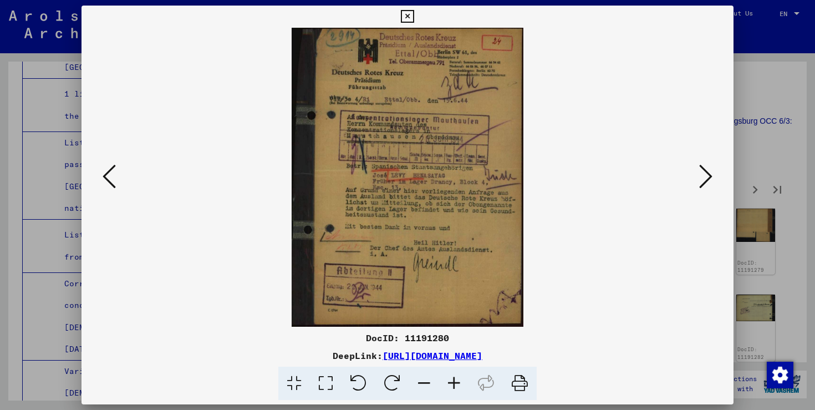
click at [709, 186] on icon at bounding box center [705, 176] width 13 height 27
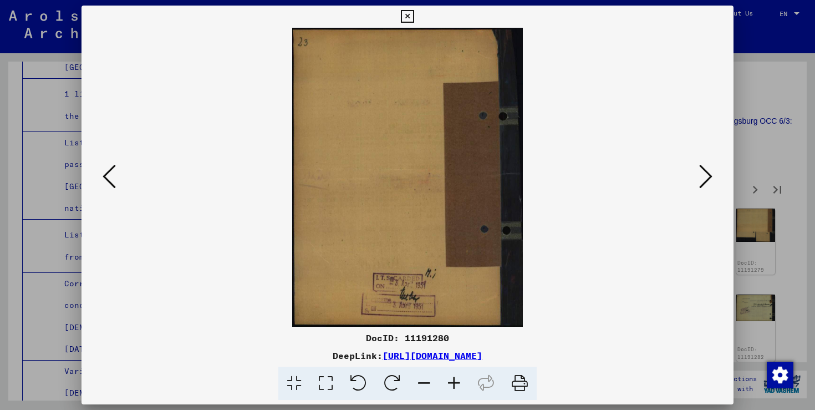
click at [709, 186] on icon at bounding box center [705, 176] width 13 height 27
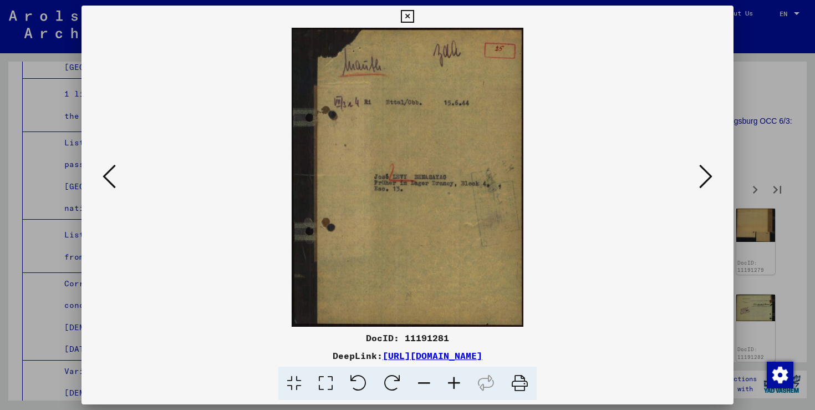
click at [709, 186] on icon at bounding box center [705, 176] width 13 height 27
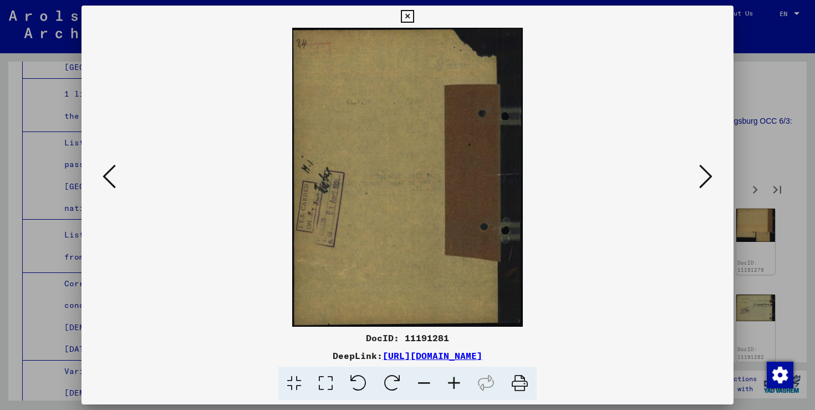
click at [709, 186] on icon at bounding box center [705, 176] width 13 height 27
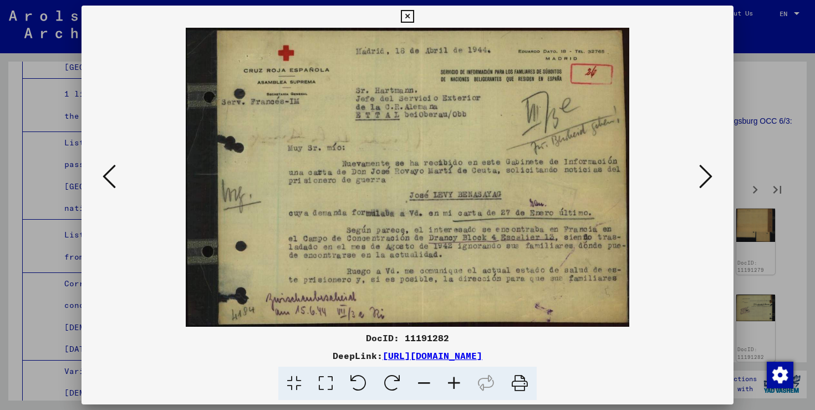
click at [709, 186] on icon at bounding box center [705, 176] width 13 height 27
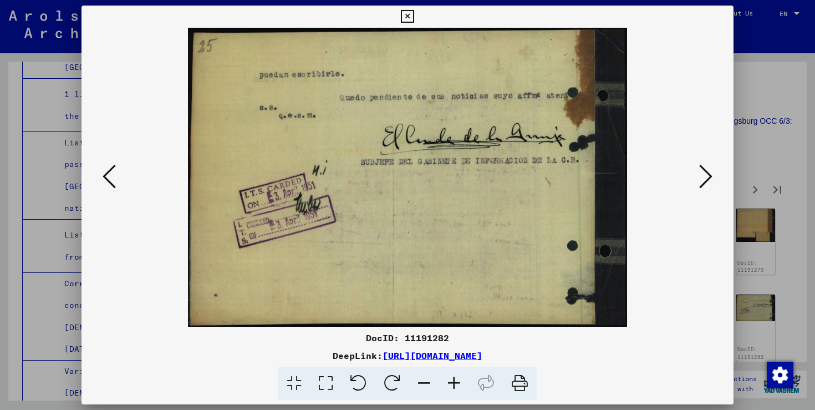
click at [709, 186] on icon at bounding box center [705, 176] width 13 height 27
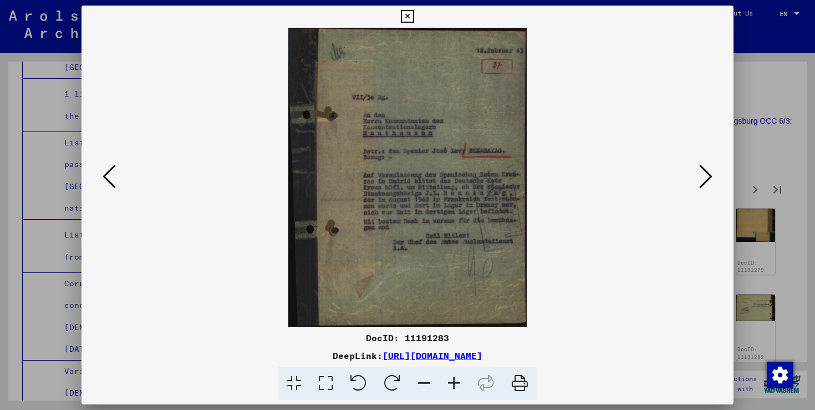
click at [709, 186] on icon at bounding box center [705, 176] width 13 height 27
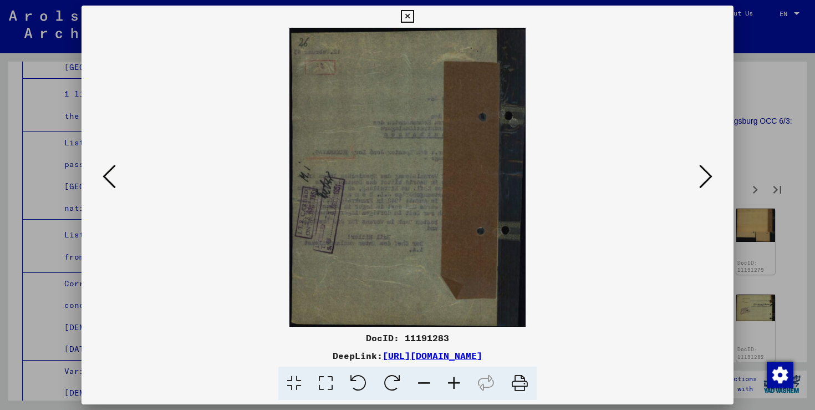
click at [709, 186] on icon at bounding box center [705, 176] width 13 height 27
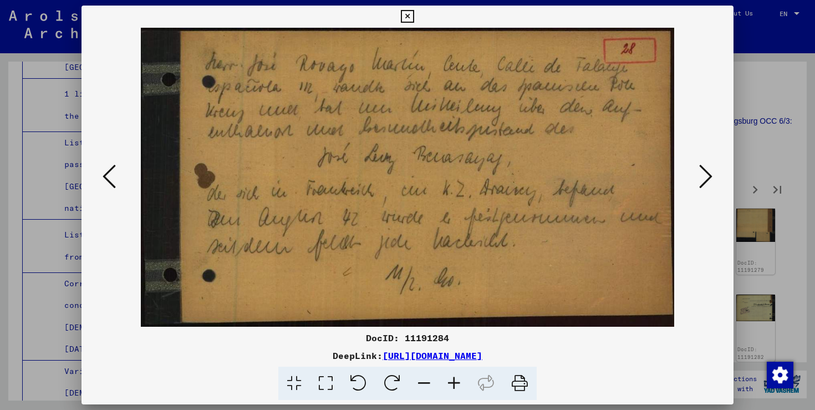
click at [709, 186] on icon at bounding box center [705, 176] width 13 height 27
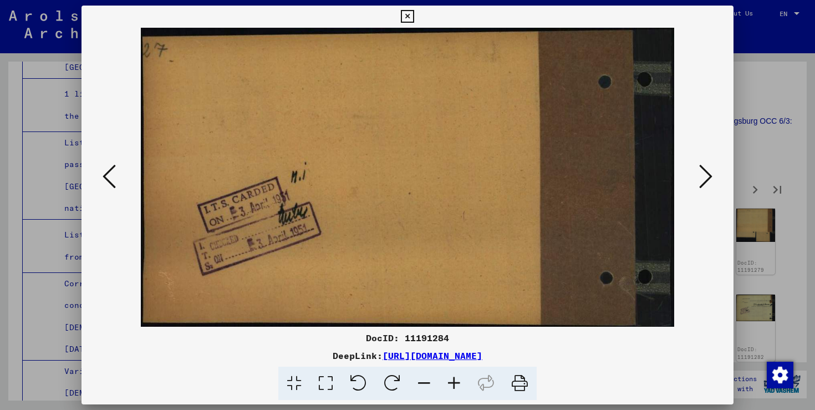
click at [709, 186] on icon at bounding box center [705, 176] width 13 height 27
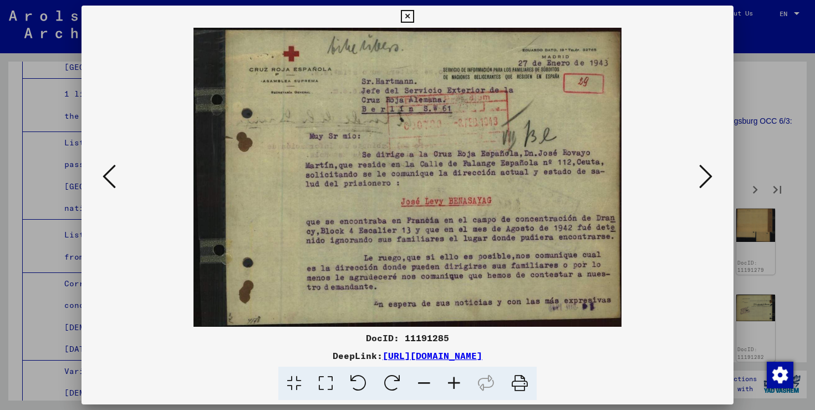
click at [709, 186] on icon at bounding box center [705, 176] width 13 height 27
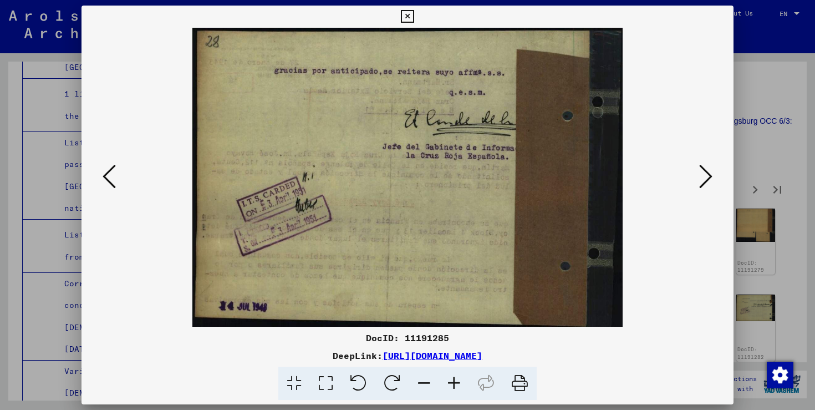
click at [709, 186] on icon at bounding box center [705, 176] width 13 height 27
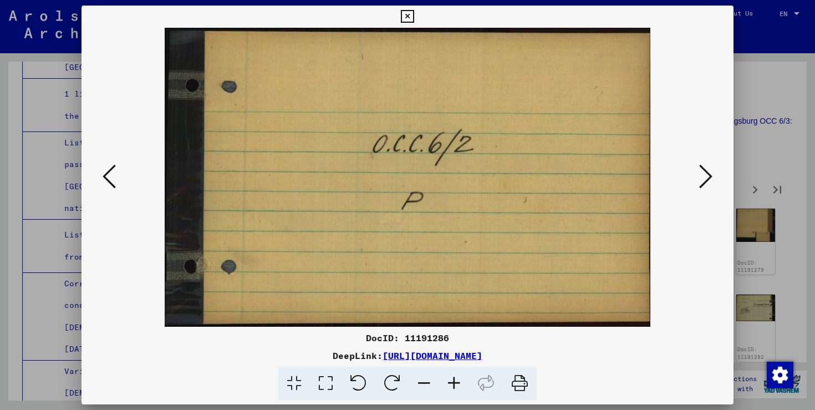
click at [709, 186] on icon at bounding box center [705, 176] width 13 height 27
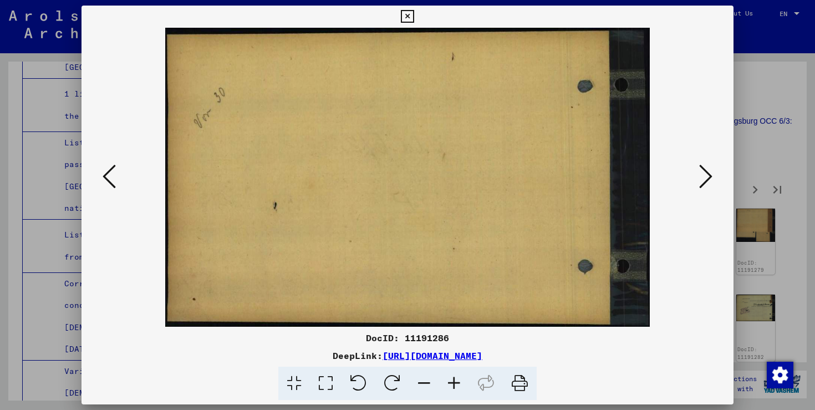
click at [709, 186] on icon at bounding box center [705, 176] width 13 height 27
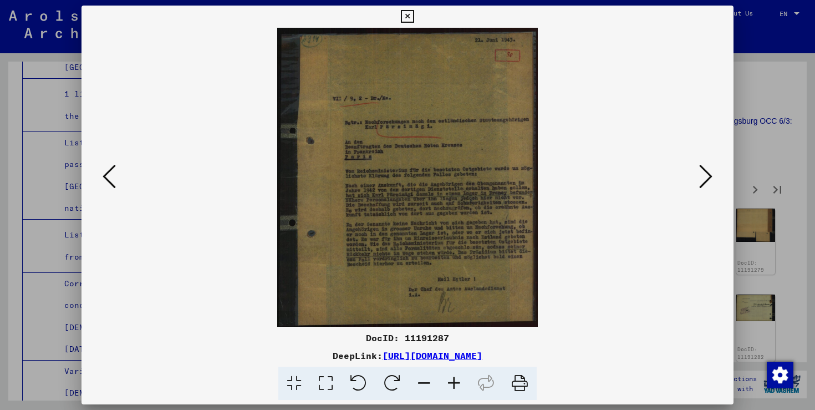
click at [709, 186] on icon at bounding box center [705, 176] width 13 height 27
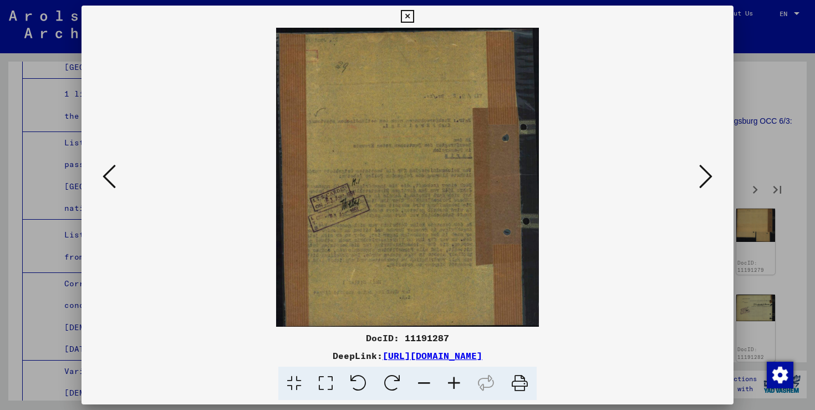
click at [709, 186] on icon at bounding box center [705, 176] width 13 height 27
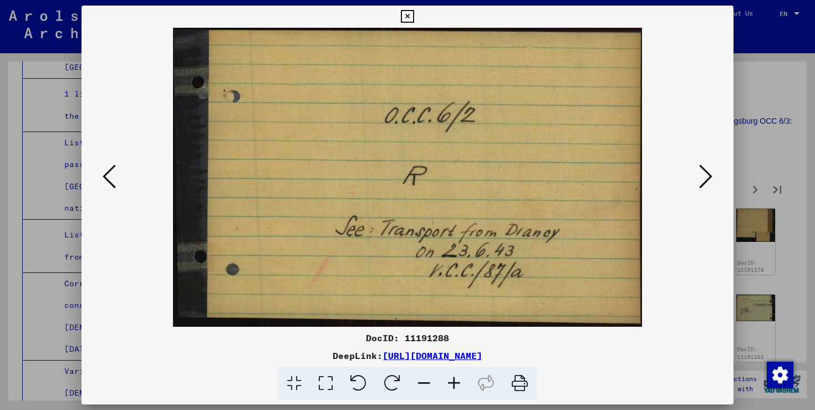
click at [709, 186] on icon at bounding box center [705, 176] width 13 height 27
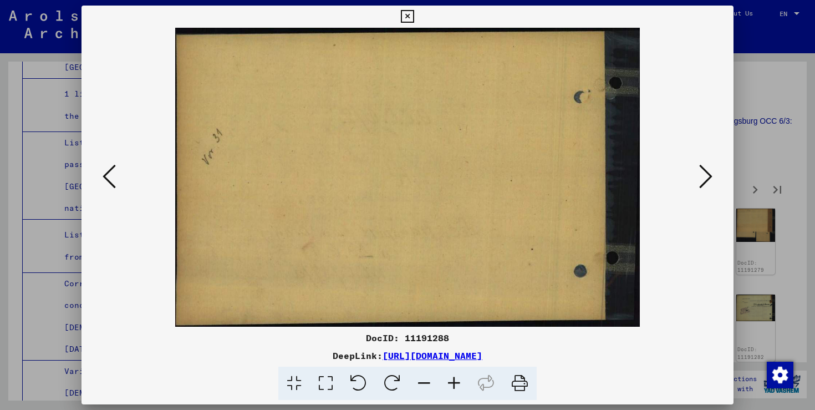
click at [709, 186] on icon at bounding box center [705, 176] width 13 height 27
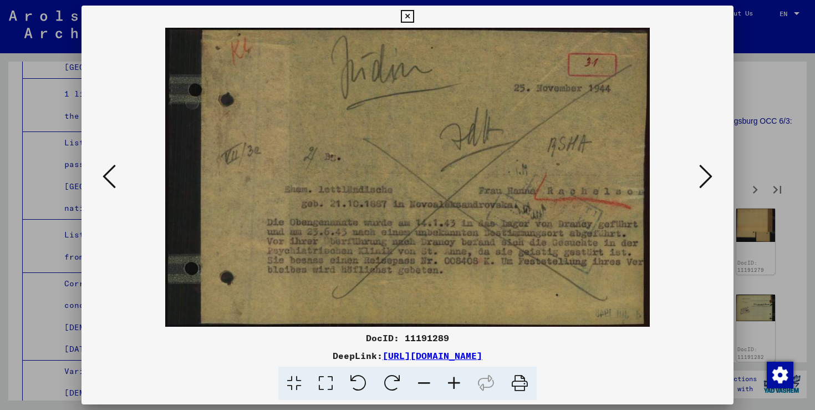
click at [709, 186] on icon at bounding box center [705, 176] width 13 height 27
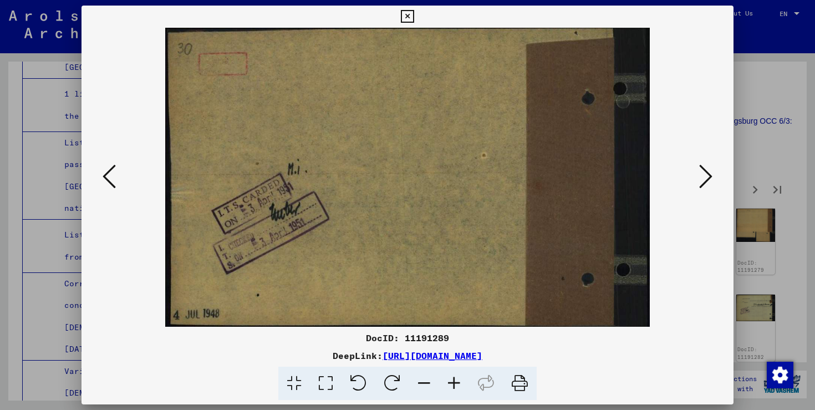
click at [709, 186] on icon at bounding box center [705, 176] width 13 height 27
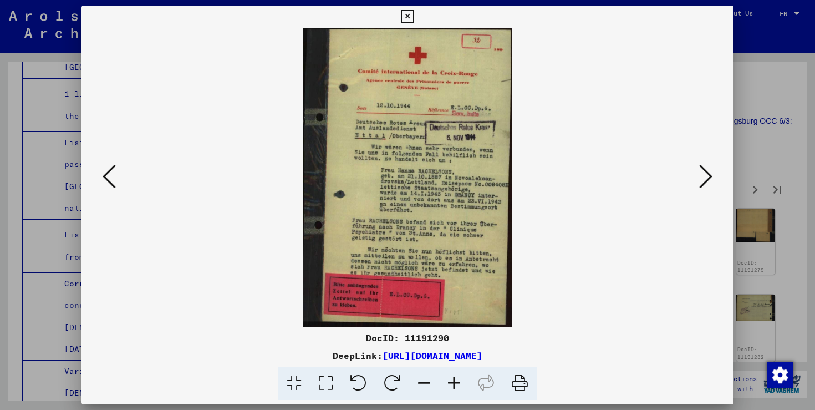
click at [709, 186] on icon at bounding box center [705, 176] width 13 height 27
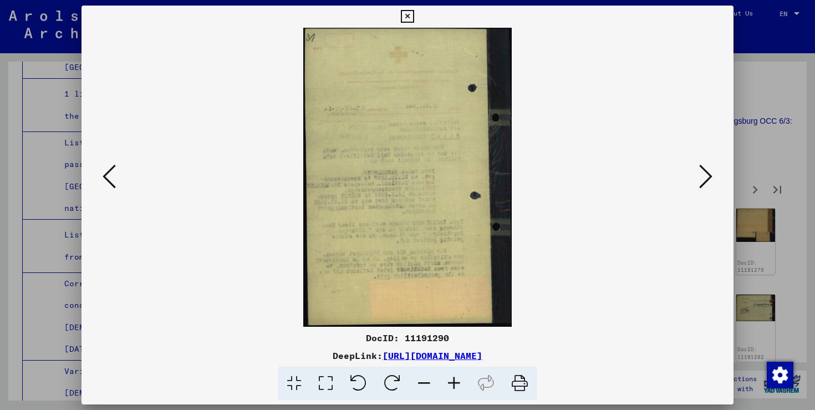
click at [709, 186] on icon at bounding box center [705, 176] width 13 height 27
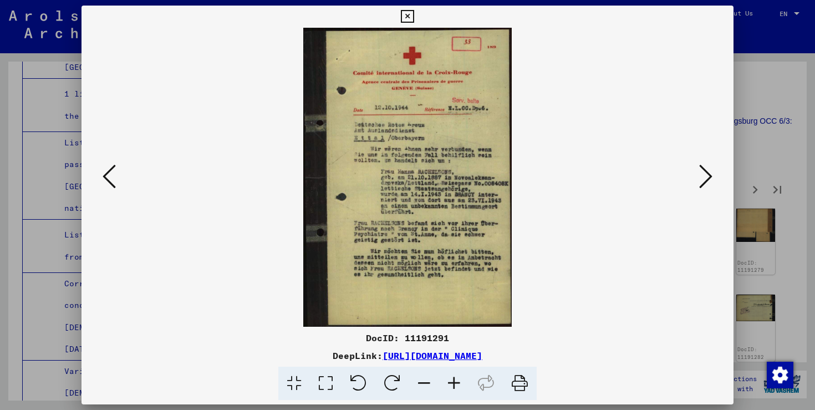
click at [709, 186] on icon at bounding box center [705, 176] width 13 height 27
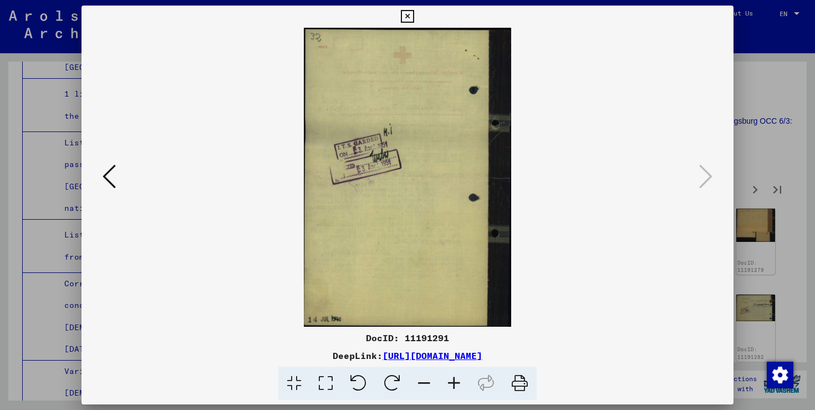
click at [752, 162] on div at bounding box center [407, 205] width 815 height 410
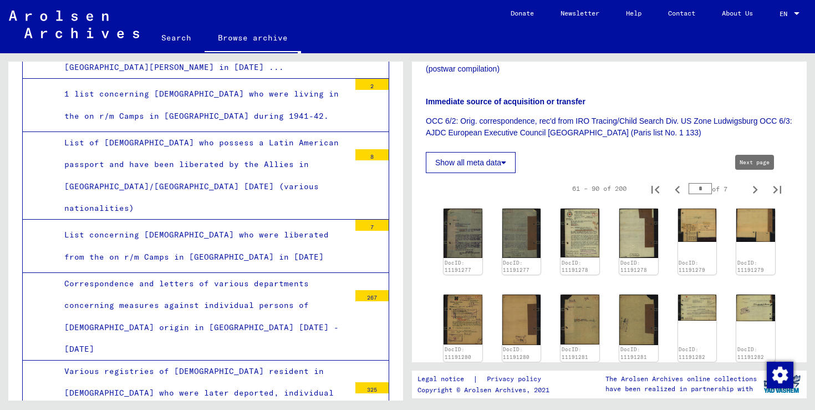
click at [754, 184] on icon "Next page" at bounding box center [755, 190] width 16 height 16
type input "*"
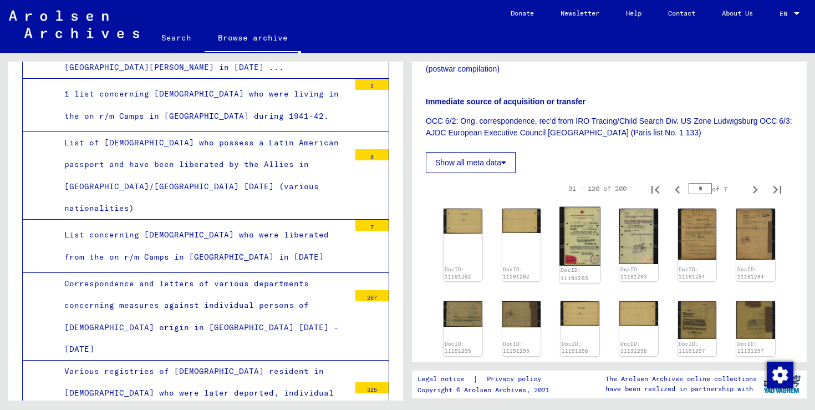
click at [572, 238] on img at bounding box center [580, 236] width 40 height 59
